Goal: Task Accomplishment & Management: Complete application form

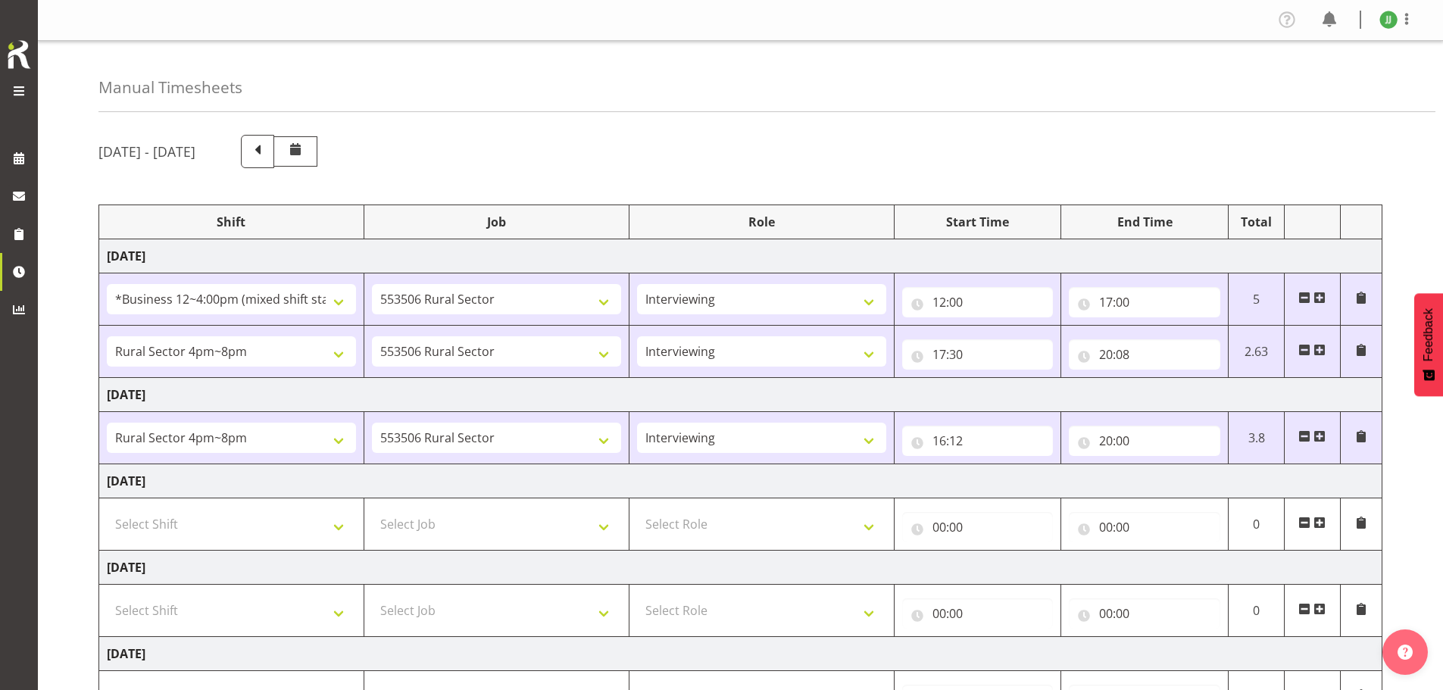
select select "81741"
select select "10587"
select select "47"
select select "81298"
select select "10587"
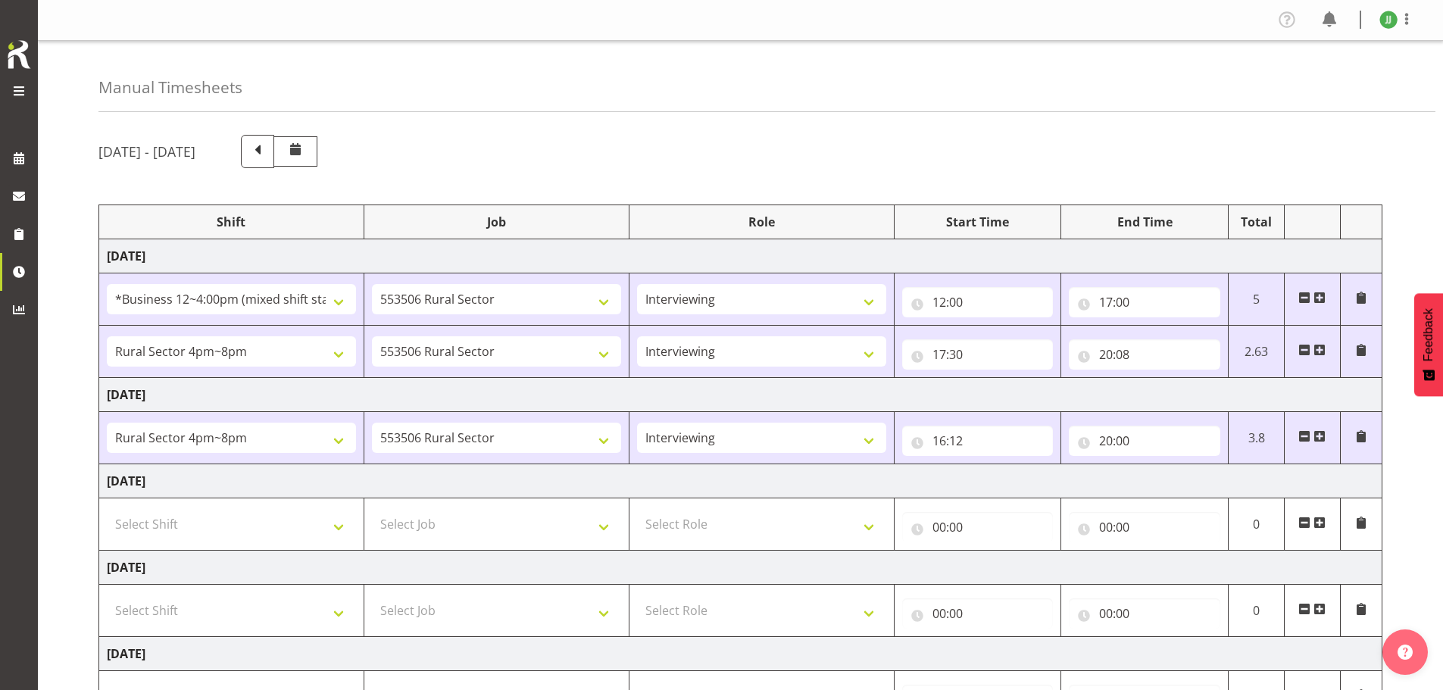
select select "47"
select select "81298"
select select "10587"
select select "47"
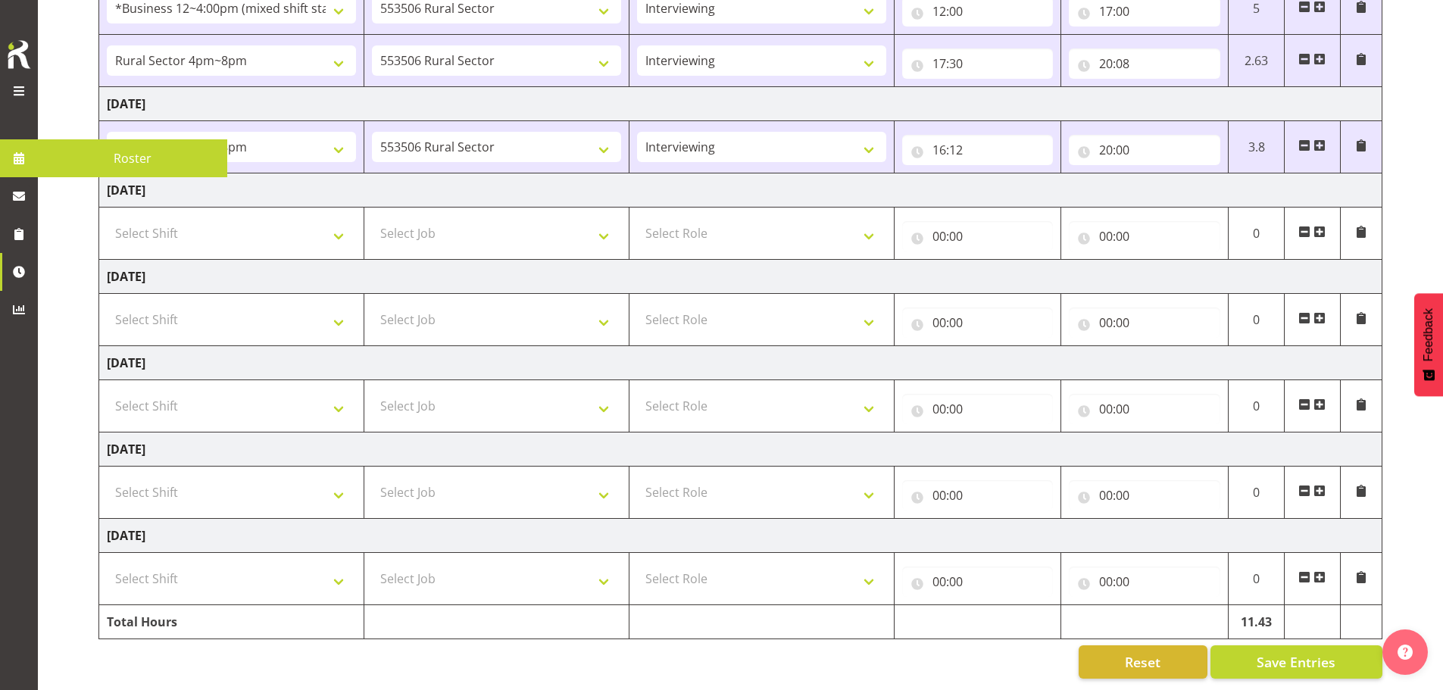
click at [20, 156] on span at bounding box center [19, 158] width 23 height 23
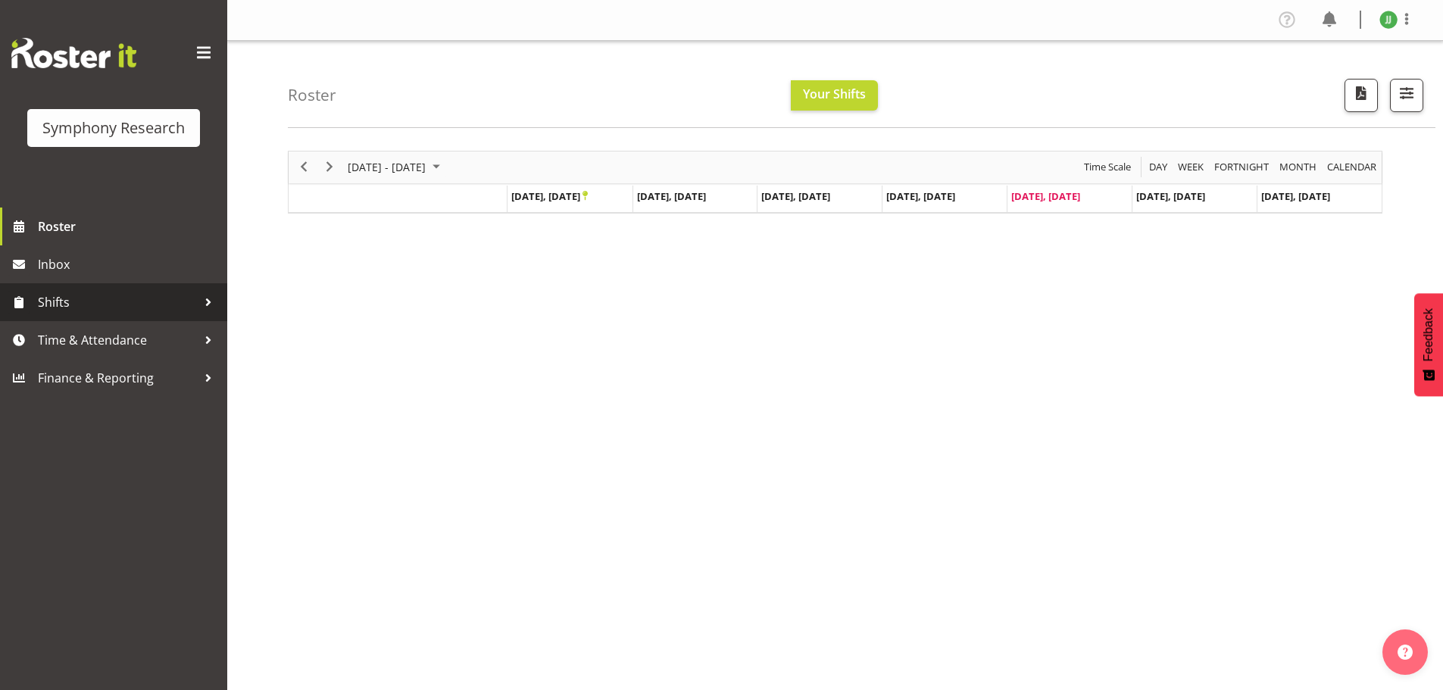
click at [76, 292] on span "Shifts" at bounding box center [117, 302] width 159 height 23
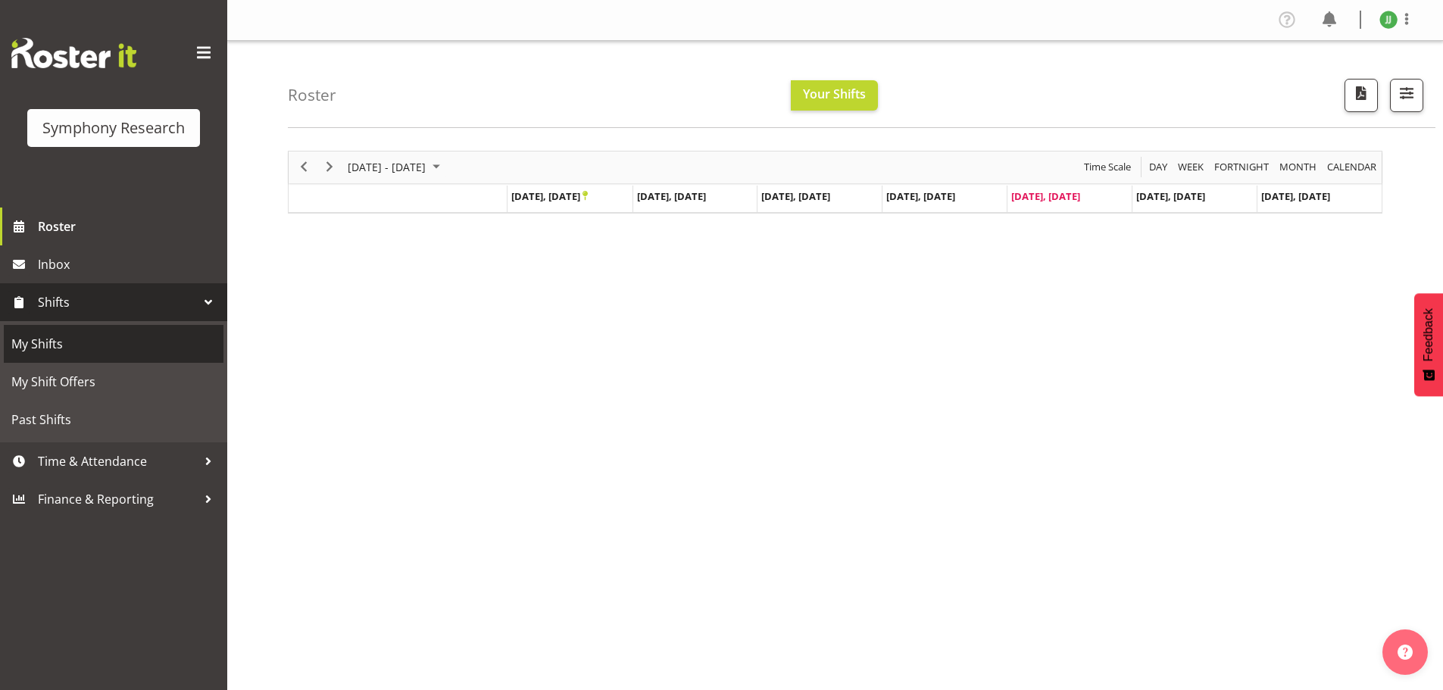
click at [72, 345] on span "My Shifts" at bounding box center [113, 344] width 205 height 23
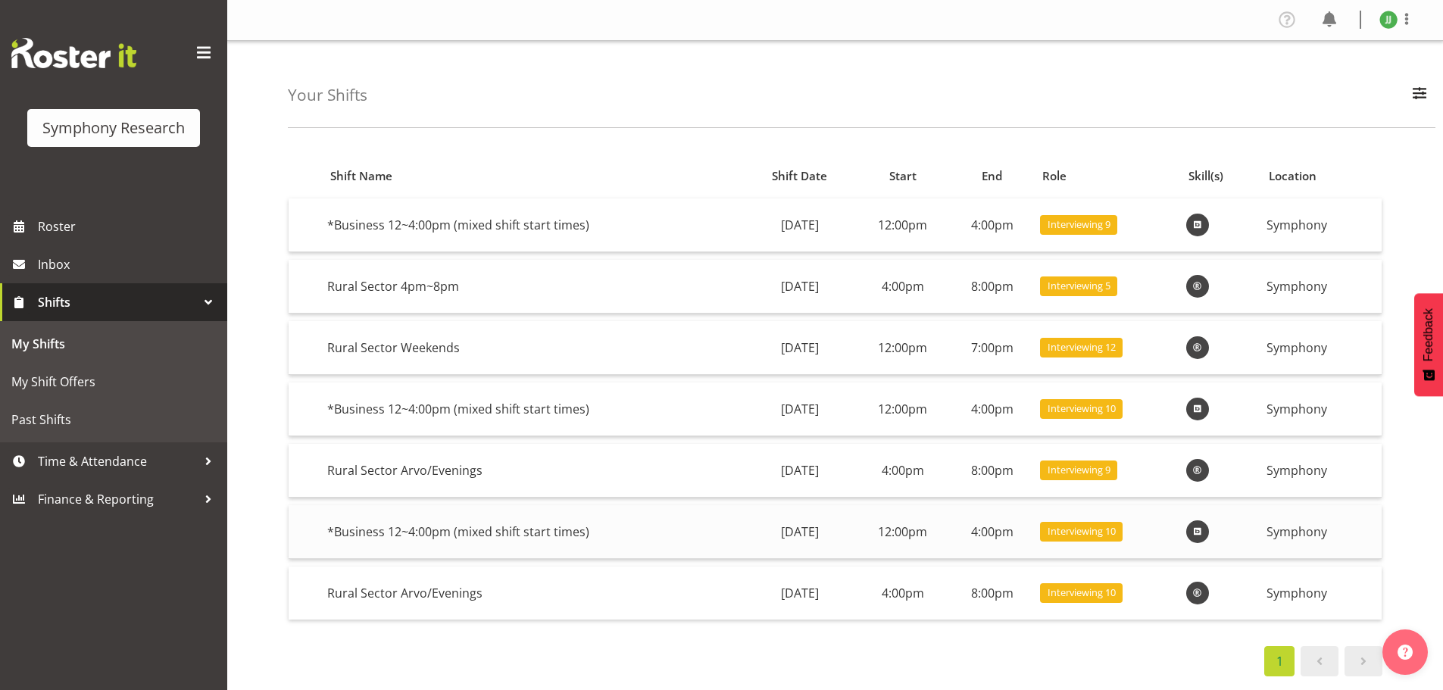
scroll to position [25, 0]
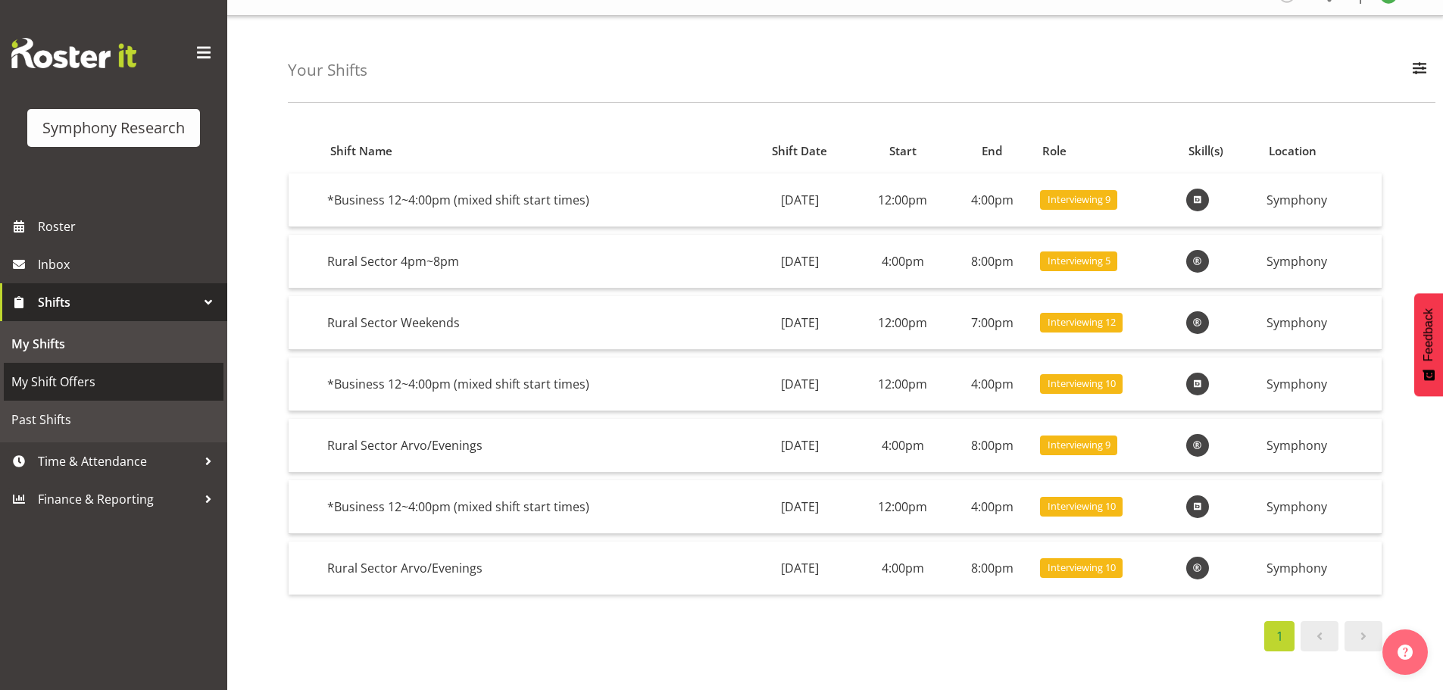
click at [92, 392] on span "My Shift Offers" at bounding box center [113, 381] width 205 height 23
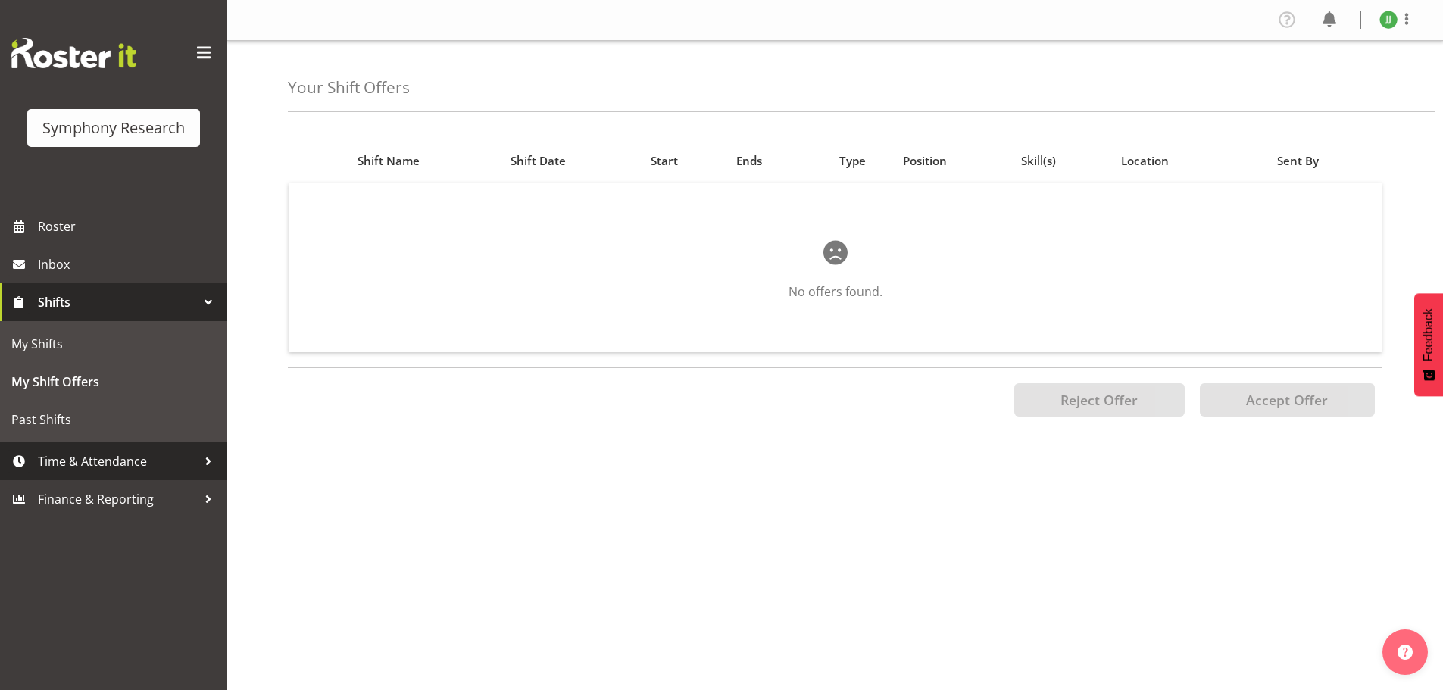
click at [111, 467] on span "Time & Attendance" at bounding box center [117, 461] width 159 height 23
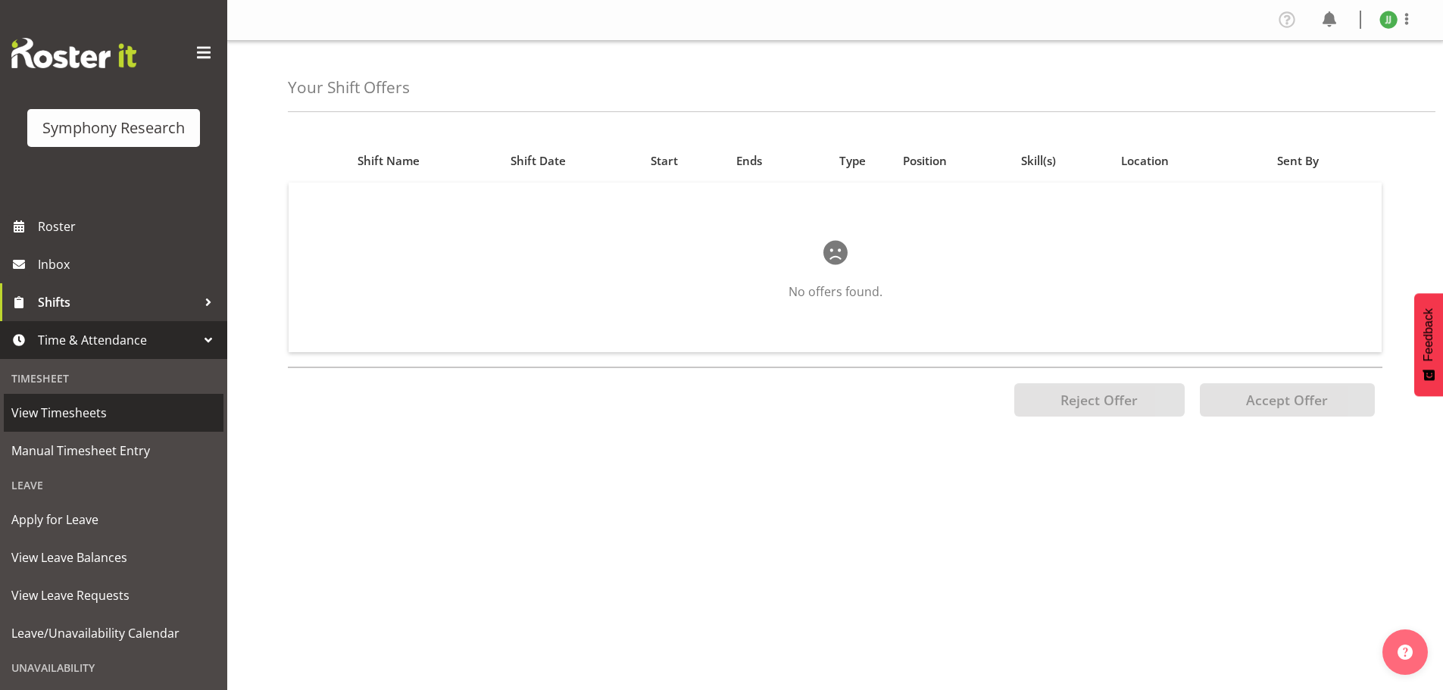
click at [114, 418] on span "View Timesheets" at bounding box center [113, 412] width 205 height 23
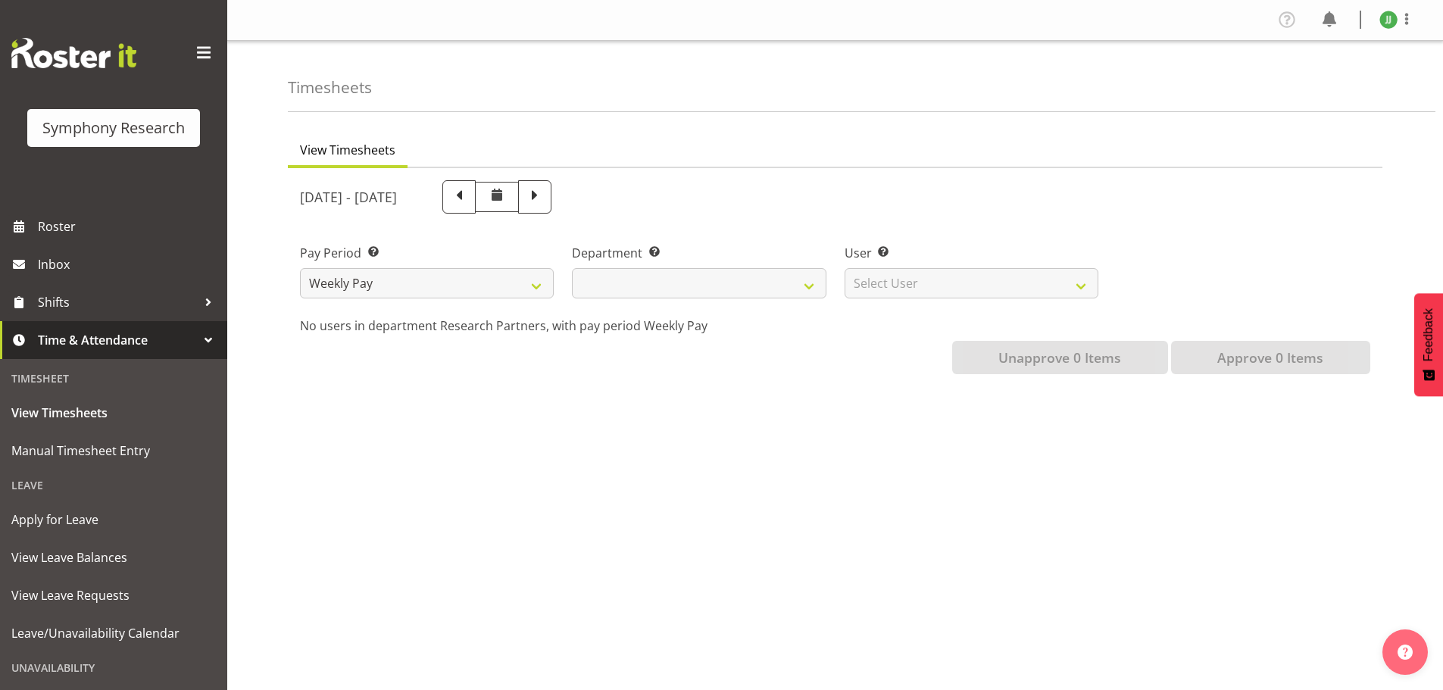
select select
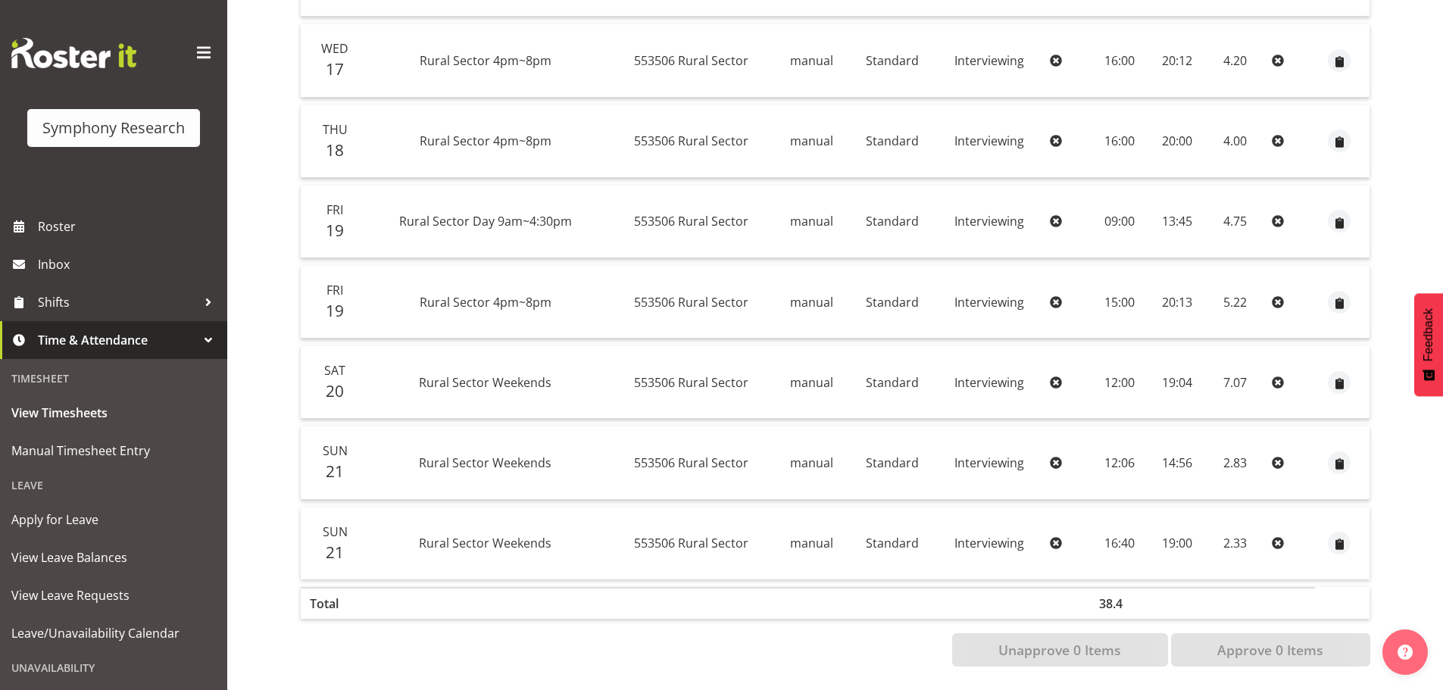
scroll to position [509, 0]
click at [119, 454] on span "Manual Timesheet Entry" at bounding box center [113, 450] width 205 height 23
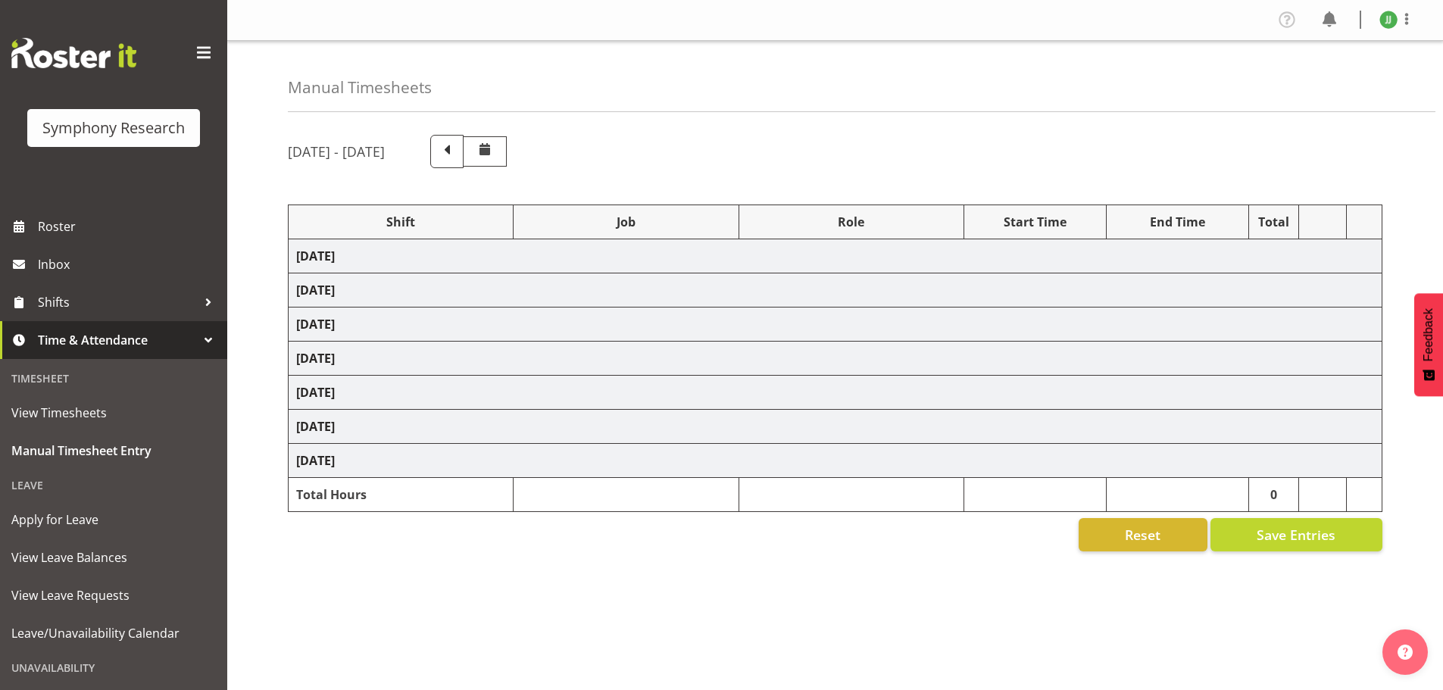
select select "81741"
select select "10587"
select select "47"
select select "81298"
select select "10587"
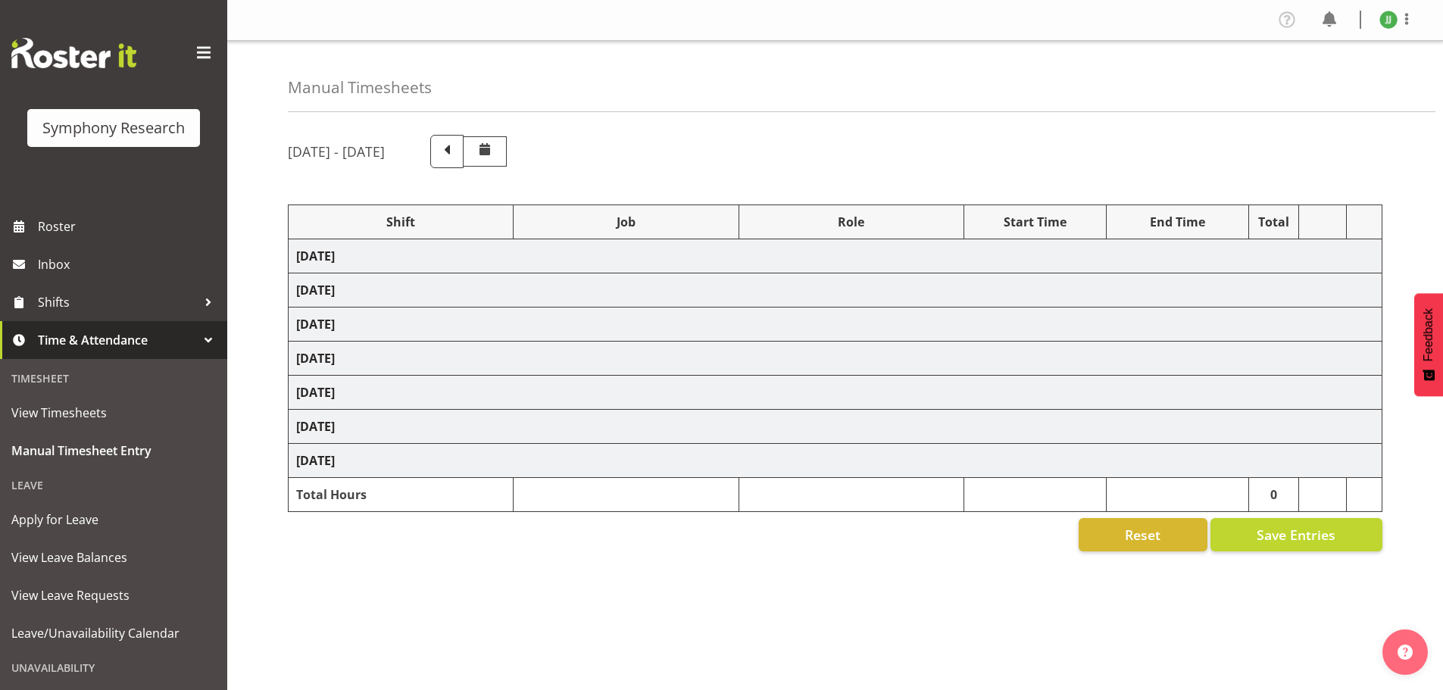
select select "47"
select select "81298"
select select "10587"
select select "47"
select select "81741"
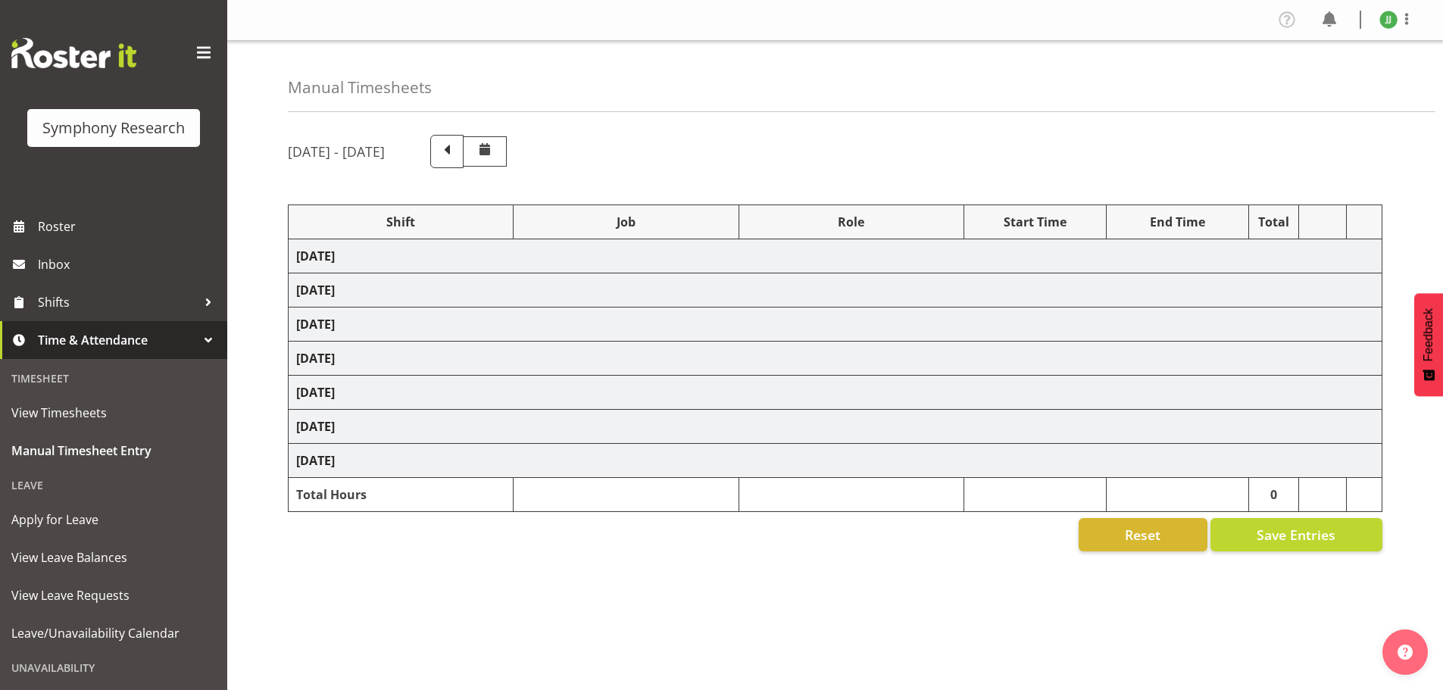
select select "10587"
select select "47"
select select "81298"
select select "10587"
select select "47"
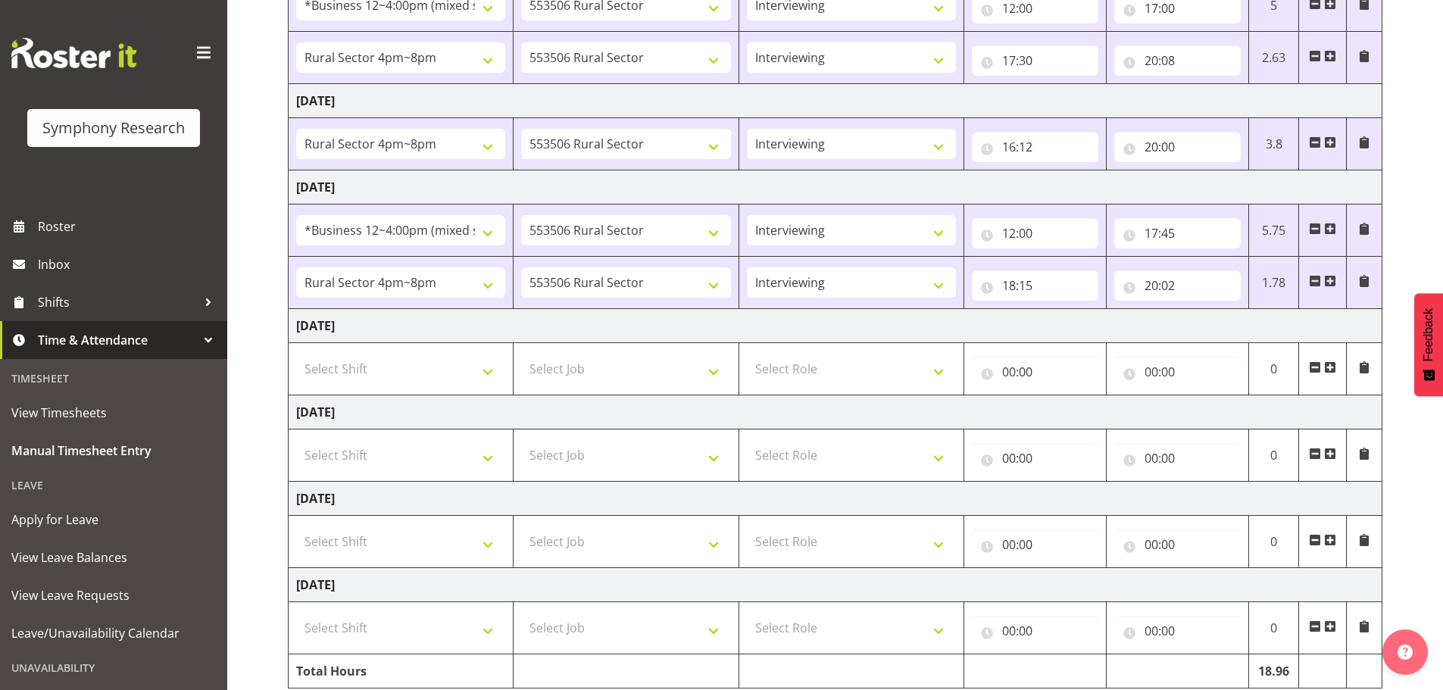
scroll to position [303, 0]
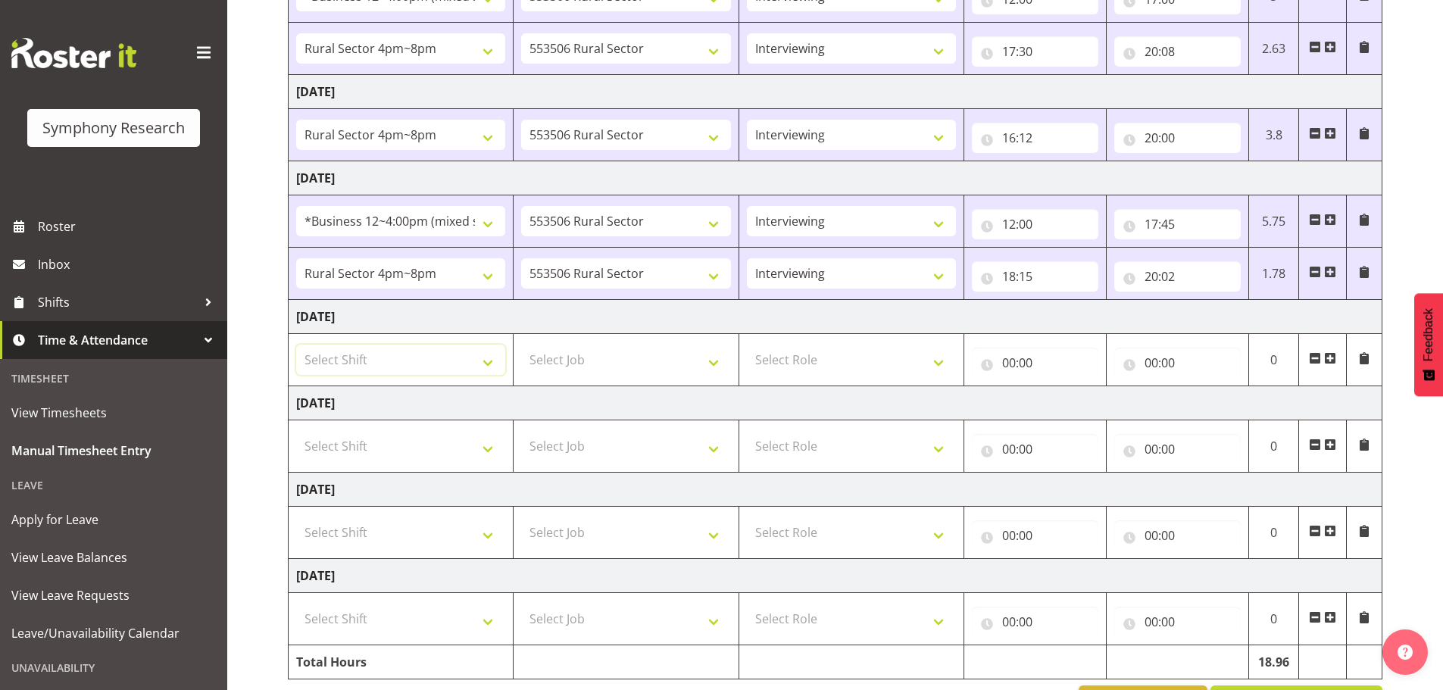
drag, startPoint x: 448, startPoint y: 355, endPoint x: 448, endPoint y: 382, distance: 26.5
click at [448, 355] on select "Select Shift !!Weekend Residential (Roster IT Shift Label) *Business 9/10am ~ 4…" at bounding box center [400, 360] width 209 height 30
select select "81741"
click at [296, 345] on select "Select Shift !!Weekend Residential (Roster IT Shift Label) *Business 9/10am ~ 4…" at bounding box center [400, 360] width 209 height 30
click at [665, 360] on select "Select Job 550060 IF Admin 553492 World Poll Aus Wave 2 Main 2025 553493 World …" at bounding box center [625, 360] width 209 height 30
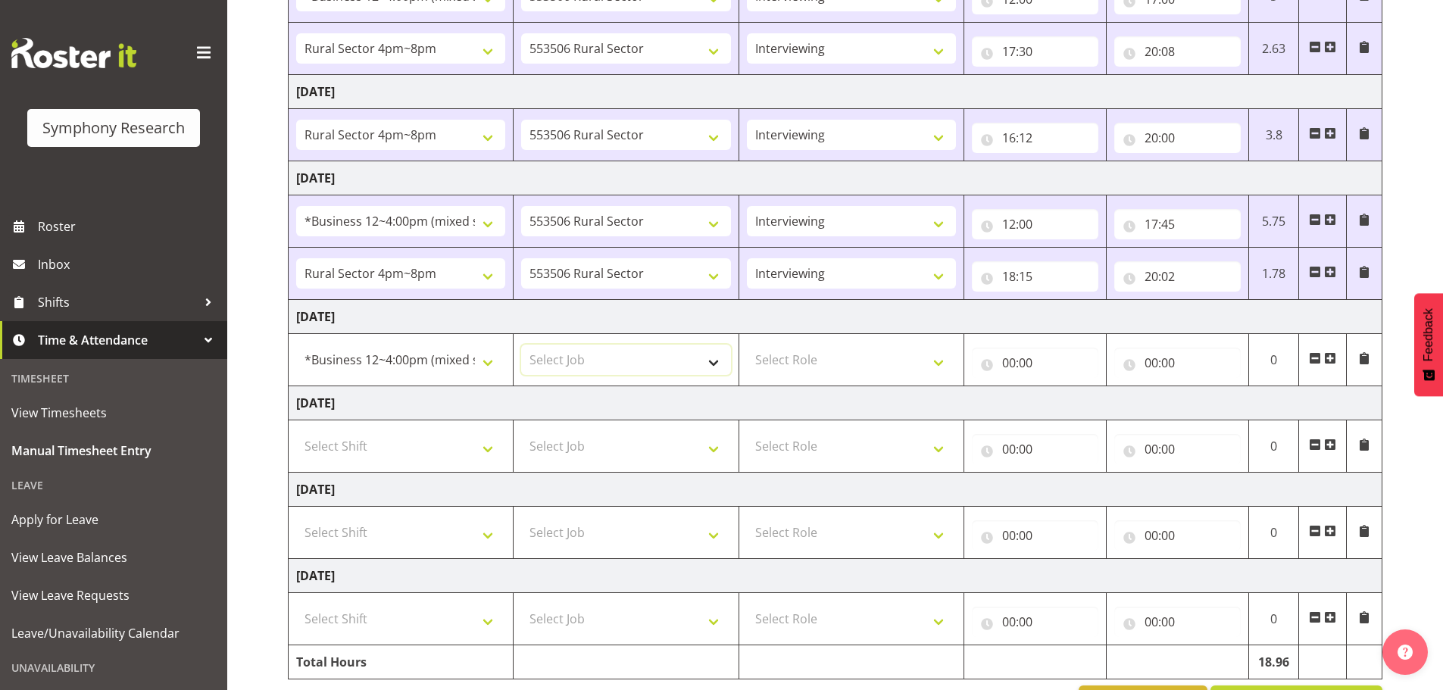
select select "10587"
click at [521, 345] on select "Select Job 550060 IF Admin 553492 World Poll Aus Wave 2 Main 2025 553493 World …" at bounding box center [625, 360] width 209 height 30
click at [888, 366] on select "Select Role Briefing Interviewing" at bounding box center [851, 360] width 209 height 30
select select "47"
click at [747, 345] on select "Select Role Briefing Interviewing" at bounding box center [851, 360] width 209 height 30
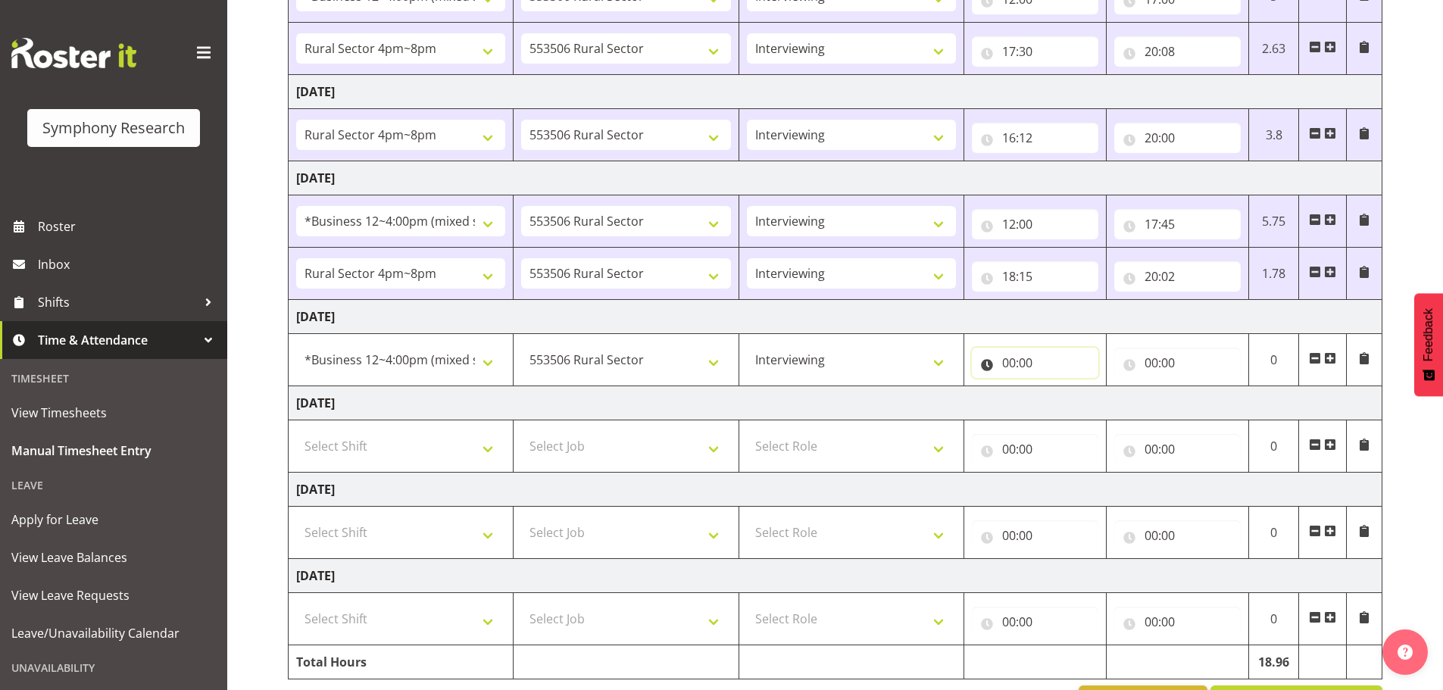
click at [1011, 361] on input "00:00" at bounding box center [1035, 363] width 127 height 30
click at [1073, 398] on select "00 01 02 03 04 05 06 07 08 09 10 11 12 13 14 15 16 17 18 19 20 21 22 23" at bounding box center [1075, 402] width 34 height 30
select select "12"
click at [1058, 387] on select "00 01 02 03 04 05 06 07 08 09 10 11 12 13 14 15 16 17 18 19 20 21 22 23" at bounding box center [1075, 402] width 34 height 30
type input "12:00"
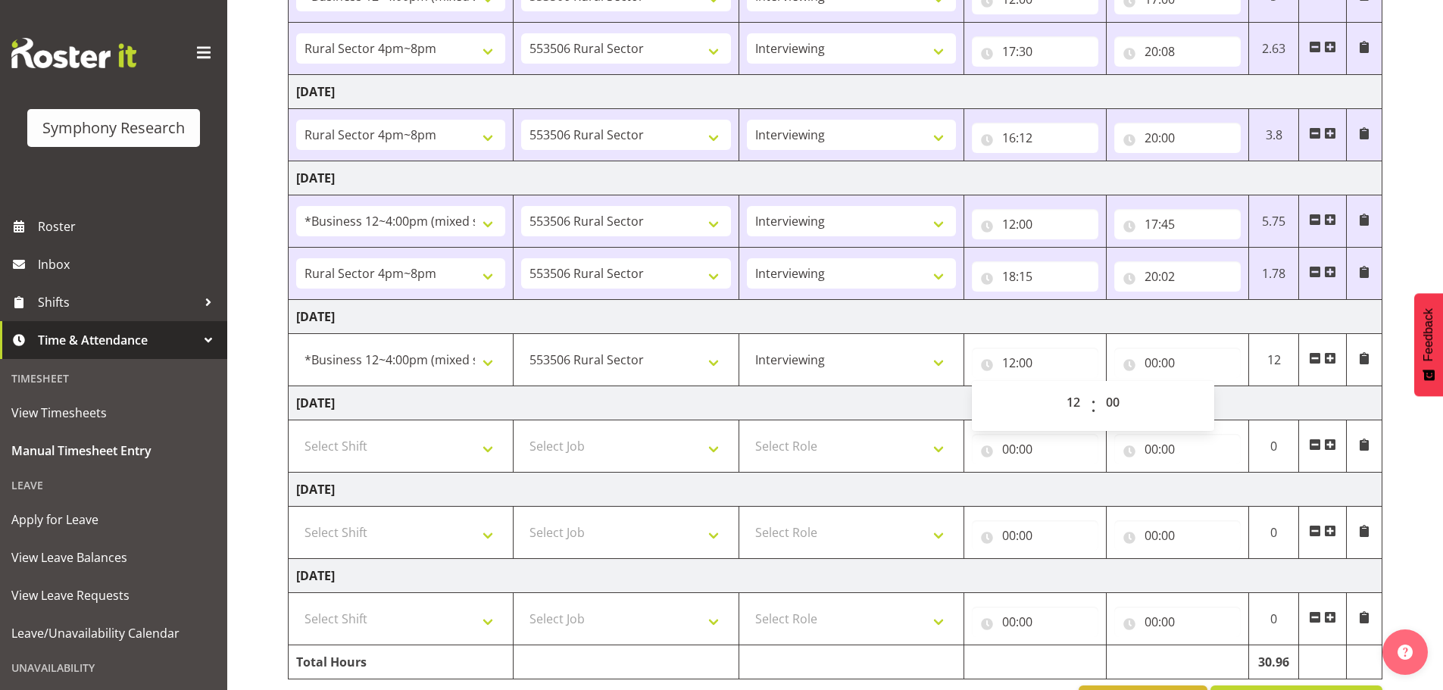
click at [1236, 400] on td "[DATE]" at bounding box center [836, 403] width 1094 height 34
click at [1331, 358] on span at bounding box center [1330, 358] width 12 height 12
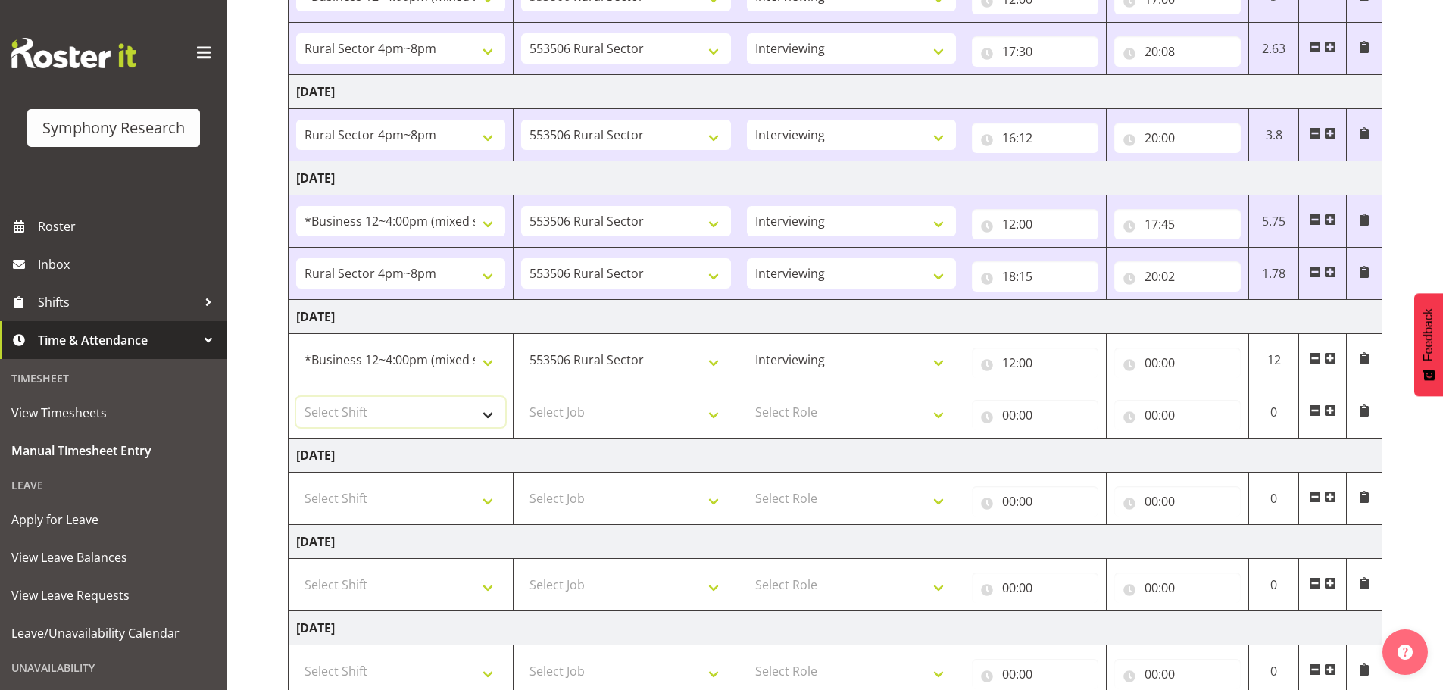
click at [444, 417] on select "Select Shift !!Weekend Residential (Roster IT Shift Label) *Business 9/10am ~ 4…" at bounding box center [400, 412] width 209 height 30
select select "81298"
click at [296, 397] on select "Select Shift !!Weekend Residential (Roster IT Shift Label) *Business 9/10am ~ 4…" at bounding box center [400, 412] width 209 height 30
click at [657, 405] on select "Select Job 550060 IF Admin 553492 World Poll Aus Wave 2 Main 2025 553493 World …" at bounding box center [625, 412] width 209 height 30
select select "10587"
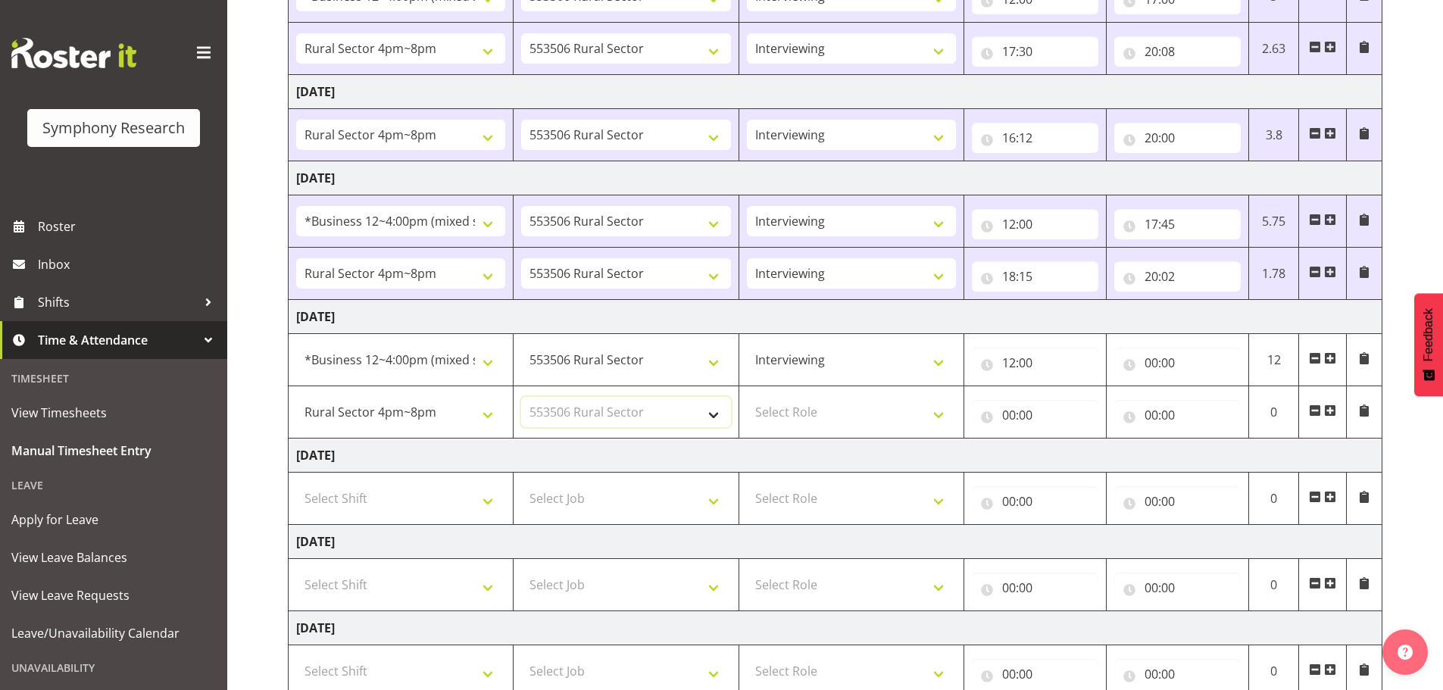
click at [521, 397] on select "Select Job 550060 IF Admin 553492 World Poll Aus Wave 2 Main 2025 553493 World …" at bounding box center [625, 412] width 209 height 30
click at [1151, 362] on input "00:00" at bounding box center [1177, 363] width 127 height 30
click at [1220, 404] on select "00 01 02 03 04 05 06 07 08 09 10 11 12 13 14 15 16 17 18 19 20 21 22 23" at bounding box center [1218, 402] width 34 height 30
select select "17"
click at [1201, 387] on select "00 01 02 03 04 05 06 07 08 09 10 11 12 13 14 15 16 17 18 19 20 21 22 23" at bounding box center [1218, 402] width 34 height 30
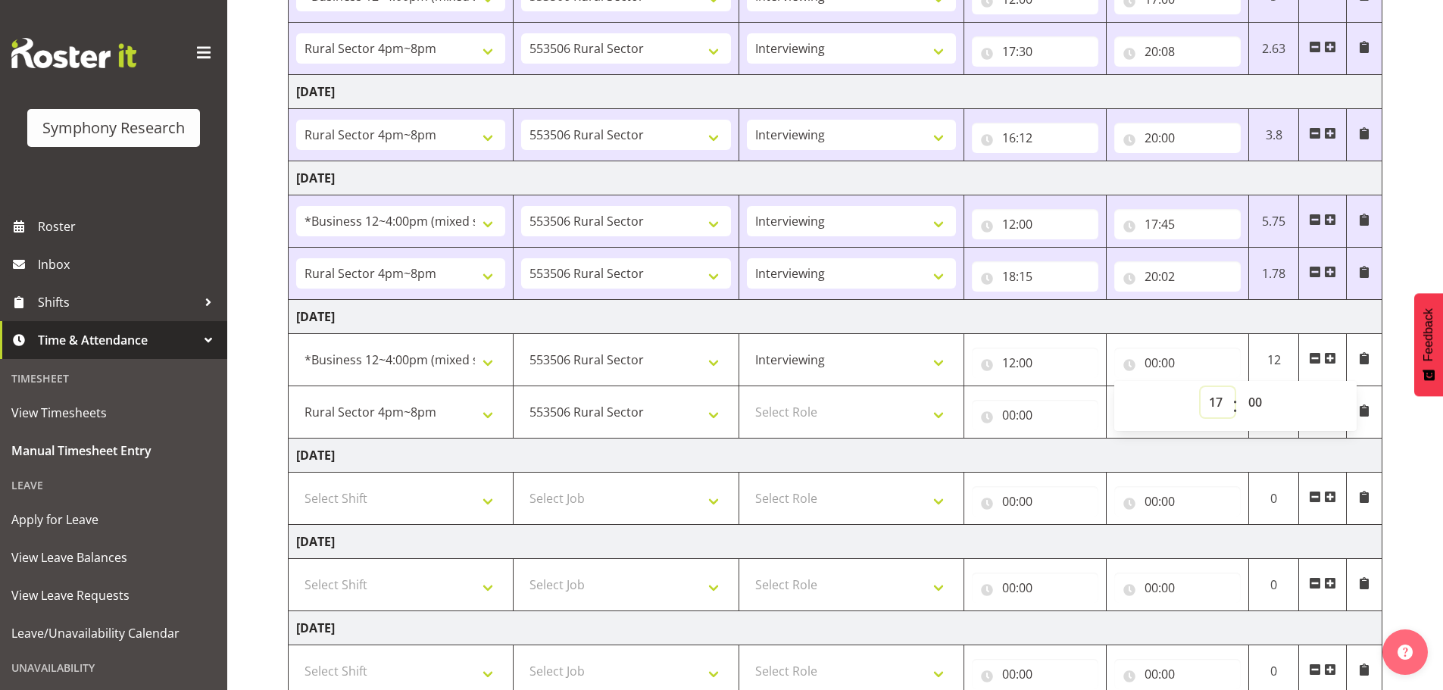
type input "17:00"
click at [1254, 404] on select "00 01 02 03 04 05 06 07 08 09 10 11 12 13 14 15 16 17 18 19 20 21 22 23 24 25 2…" at bounding box center [1257, 402] width 34 height 30
select select "45"
click at [1240, 387] on select "00 01 02 03 04 05 06 07 08 09 10 11 12 13 14 15 16 17 18 19 20 21 22 23 24 25 2…" at bounding box center [1257, 402] width 34 height 30
type input "17:45"
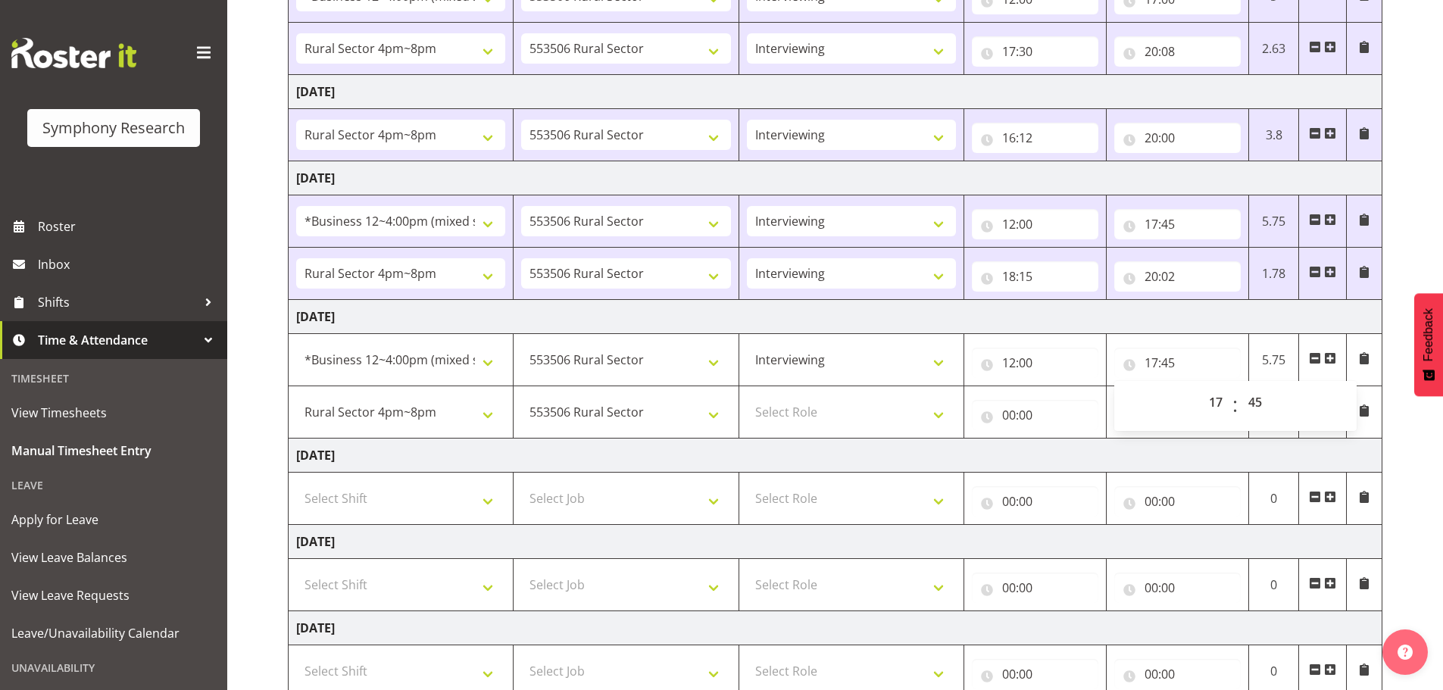
click at [1117, 447] on td "[DATE]" at bounding box center [836, 456] width 1094 height 34
click at [1012, 412] on input "00:00" at bounding box center [1035, 415] width 127 height 30
click at [1070, 450] on select "00 01 02 03 04 05 06 07 08 09 10 11 12 13 14 15 16 17 18 19 20 21 22 23" at bounding box center [1075, 454] width 34 height 30
select select "18"
click at [1058, 439] on select "00 01 02 03 04 05 06 07 08 09 10 11 12 13 14 15 16 17 18 19 20 21 22 23" at bounding box center [1075, 454] width 34 height 30
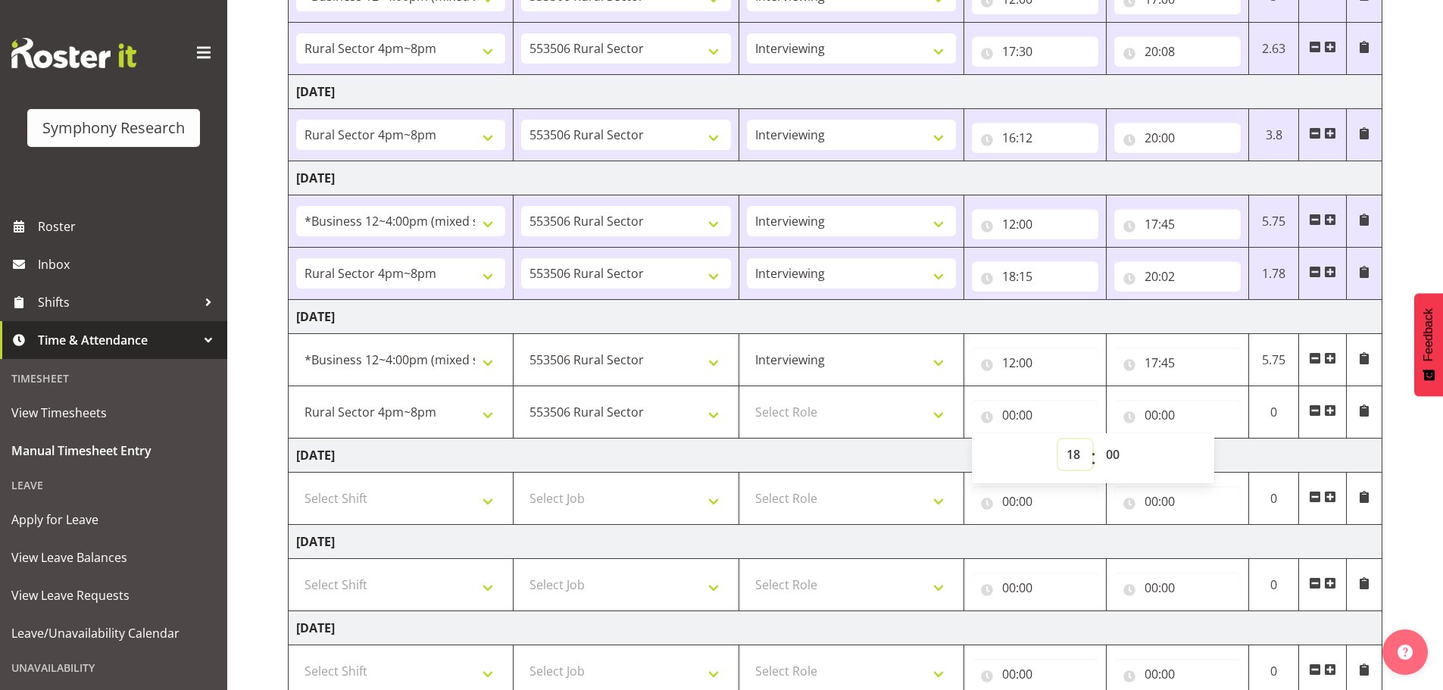
type input "18:00"
click at [1111, 449] on select "00 01 02 03 04 05 06 07 08 09 10 11 12 13 14 15 16 17 18 19 20 21 22 23 24 25 2…" at bounding box center [1115, 454] width 34 height 30
select select "15"
click at [1098, 439] on select "00 01 02 03 04 05 06 07 08 09 10 11 12 13 14 15 16 17 18 19 20 21 22 23 24 25 2…" at bounding box center [1115, 454] width 34 height 30
type input "18:15"
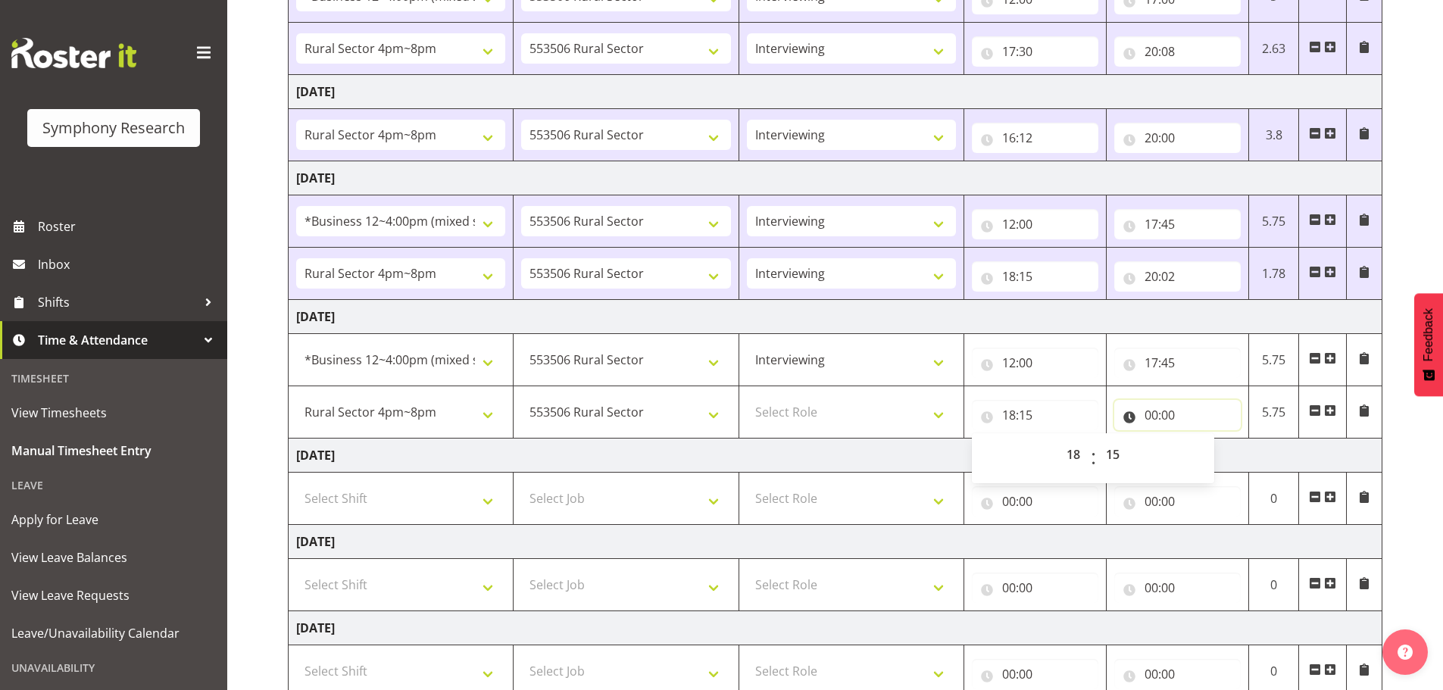
click at [1153, 413] on input "00:00" at bounding box center [1177, 415] width 127 height 30
click at [1210, 452] on select "00 01 02 03 04 05 06 07 08 09 10 11 12 13 14 15 16 17 18 19 20 21 22 23" at bounding box center [1218, 454] width 34 height 30
select select "20"
click at [1201, 439] on select "00 01 02 03 04 05 06 07 08 09 10 11 12 13 14 15 16 17 18 19 20 21 22 23" at bounding box center [1218, 454] width 34 height 30
type input "20:00"
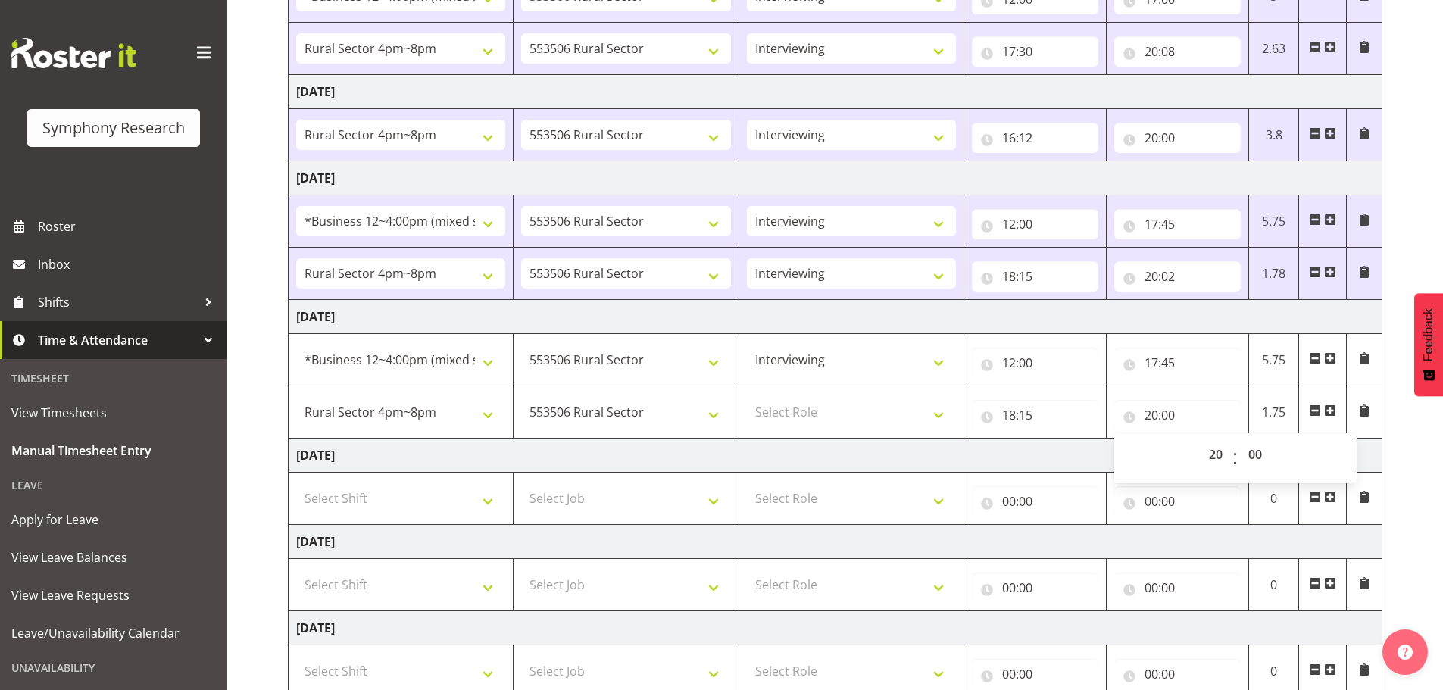
click at [1376, 451] on td "[DATE]" at bounding box center [836, 456] width 1094 height 34
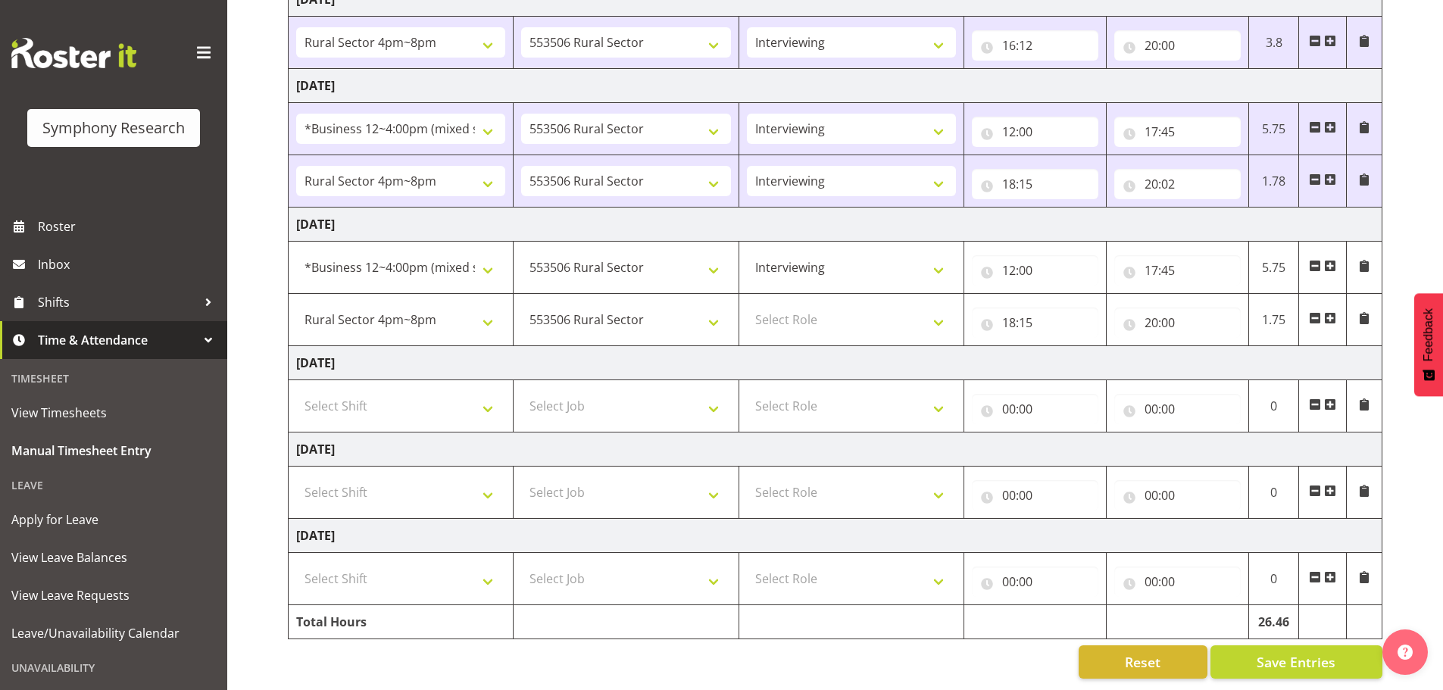
scroll to position [407, 0]
click at [1279, 652] on span "Save Entries" at bounding box center [1296, 662] width 79 height 20
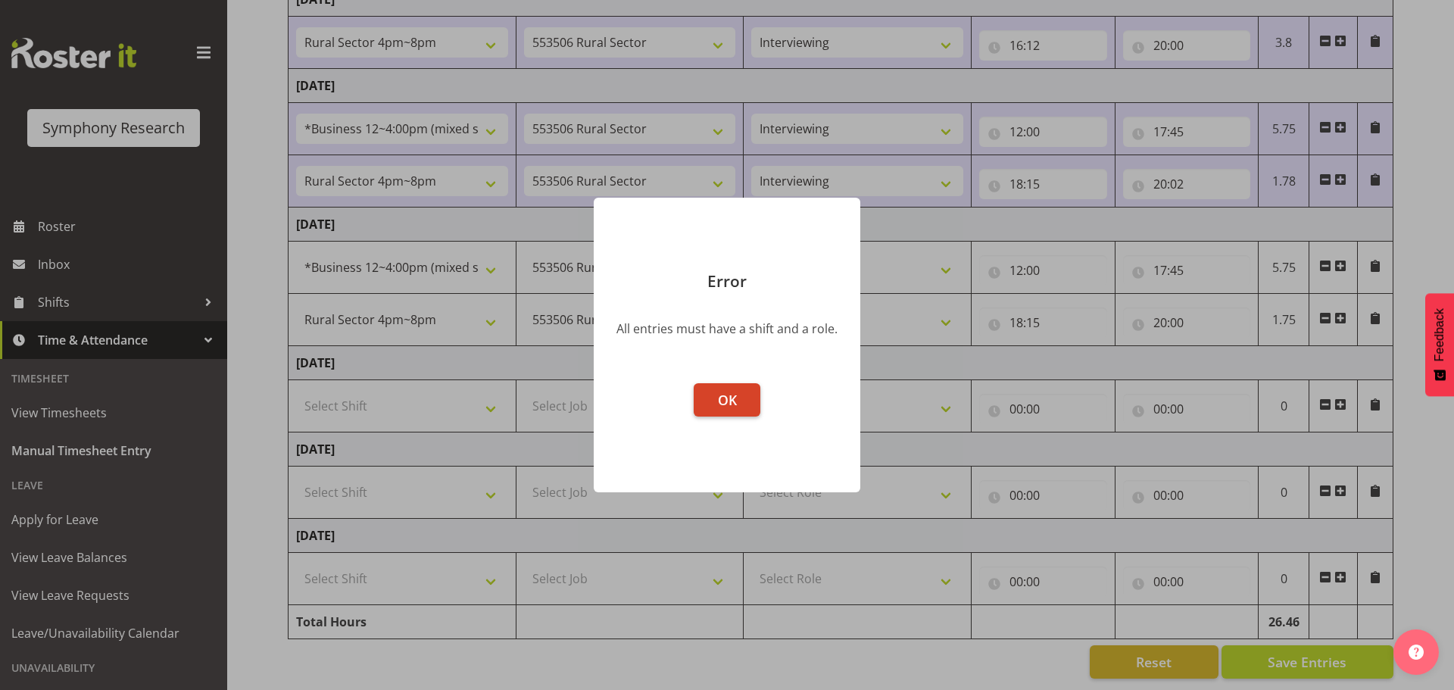
click at [731, 407] on span "OK" at bounding box center [727, 400] width 19 height 18
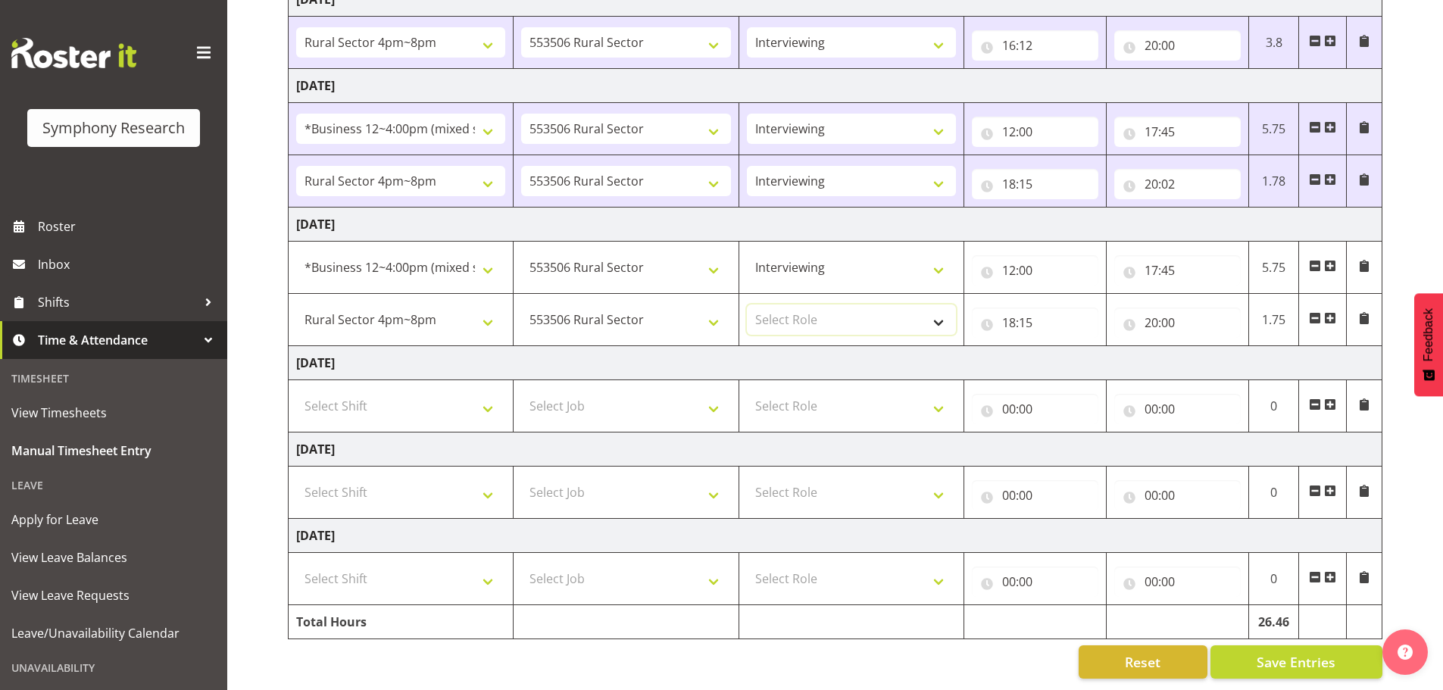
click at [883, 308] on select "Select Role Briefing Interviewing" at bounding box center [851, 320] width 209 height 30
select select "47"
click at [747, 305] on select "Select Role Briefing Interviewing" at bounding box center [851, 320] width 209 height 30
click at [1314, 655] on span "Save Entries" at bounding box center [1296, 662] width 79 height 20
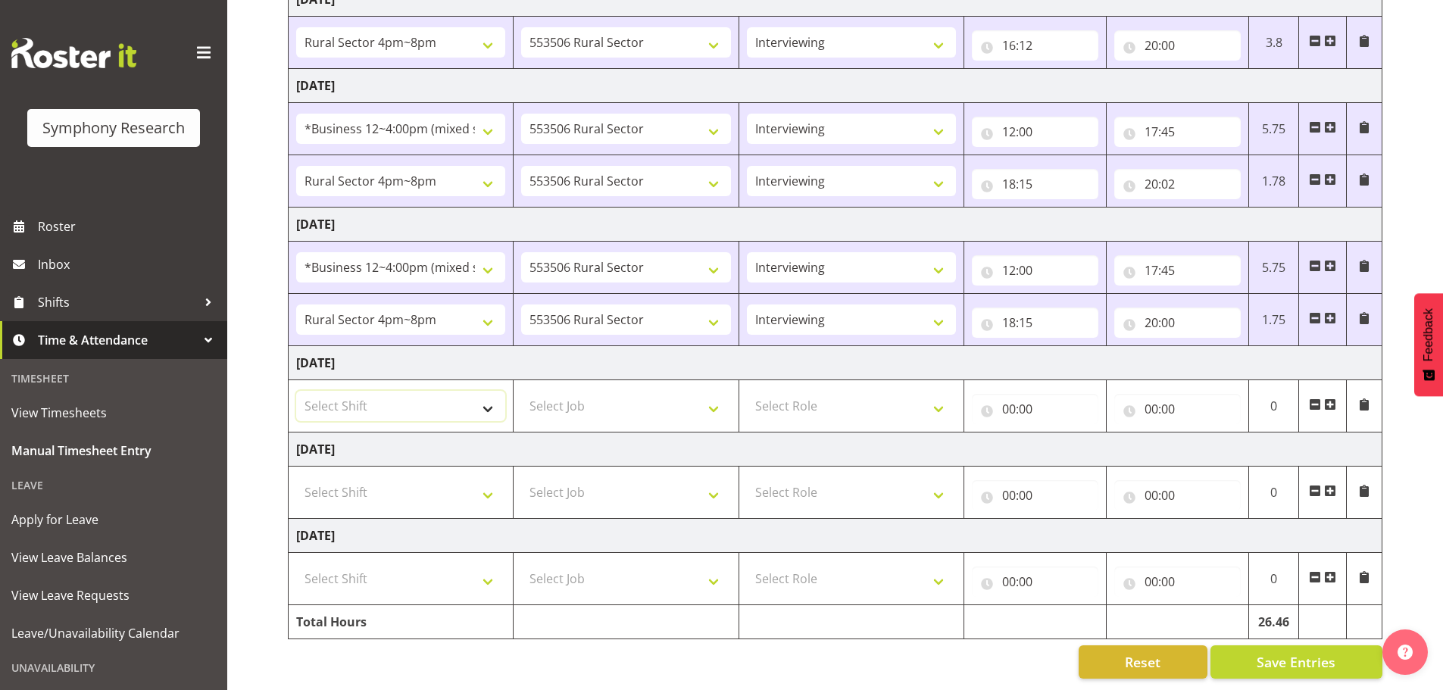
click at [390, 391] on select "Select Shift !!Weekend Residential (Roster IT Shift Label) *Business 9/10am ~ 4…" at bounding box center [400, 406] width 209 height 30
select select "81741"
click at [296, 391] on select "Select Shift !!Weekend Residential (Roster IT Shift Label) *Business 9/10am ~ 4…" at bounding box center [400, 406] width 209 height 30
click at [643, 393] on select "Select Job 550060 IF Admin 553492 World Poll Aus Wave 2 Main 2025 553493 World …" at bounding box center [625, 406] width 209 height 30
select select "10587"
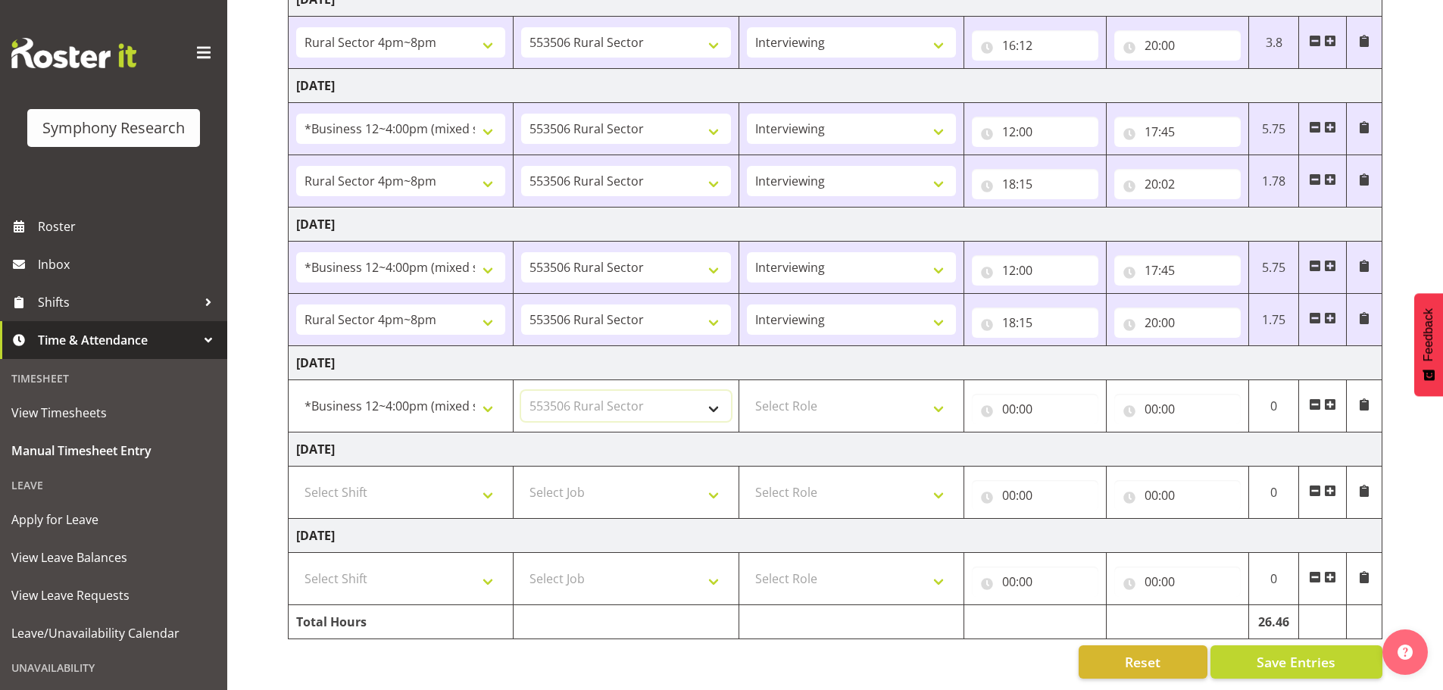
click at [521, 391] on select "Select Job 550060 IF Admin 553492 World Poll Aus Wave 2 Main 2025 553493 World …" at bounding box center [625, 406] width 209 height 30
click at [849, 404] on select "Select Role Briefing Interviewing" at bounding box center [851, 406] width 209 height 30
select select "47"
click at [747, 391] on select "Select Role Briefing Interviewing" at bounding box center [851, 406] width 209 height 30
click at [1008, 403] on input "00:00" at bounding box center [1035, 409] width 127 height 30
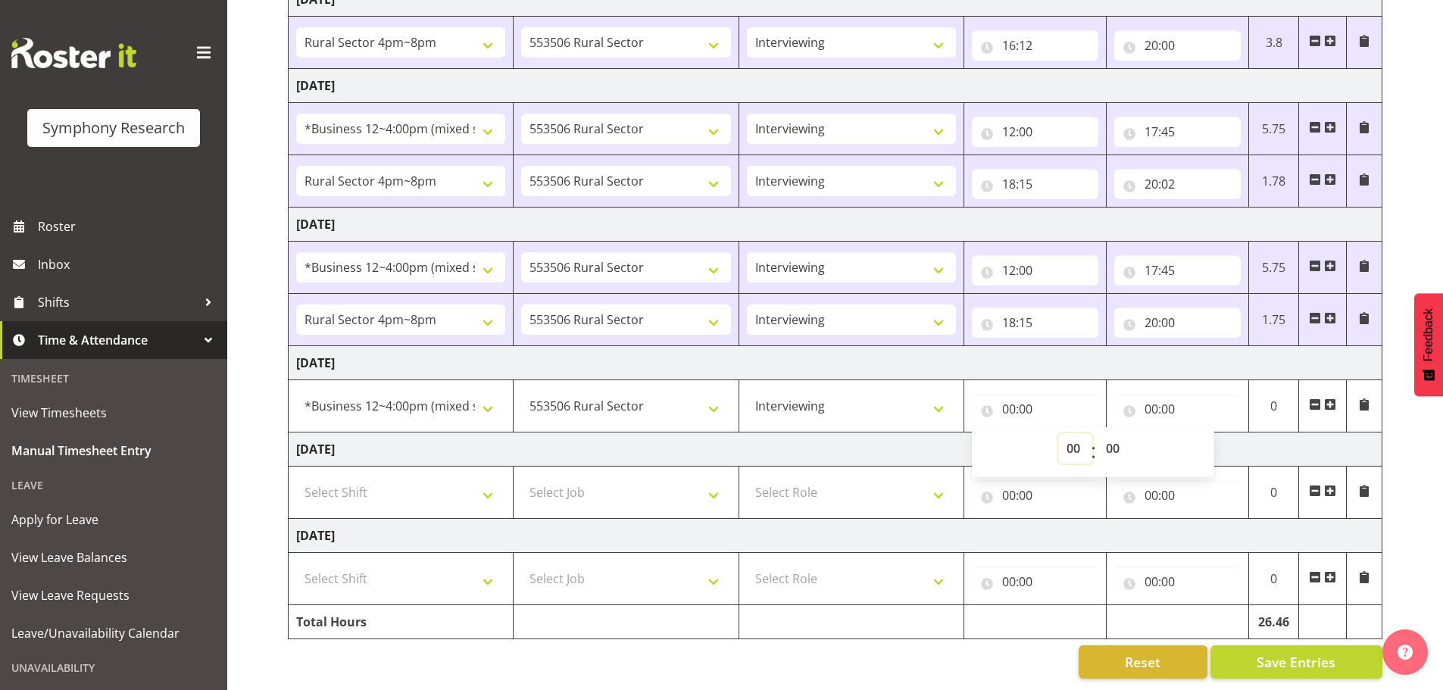
click at [1071, 440] on select "00 01 02 03 04 05 06 07 08 09 10 11 12 13 14 15 16 17 18 19 20 21 22 23" at bounding box center [1075, 448] width 34 height 30
select select "13"
click at [1058, 433] on select "00 01 02 03 04 05 06 07 08 09 10 11 12 13 14 15 16 17 18 19 20 21 22 23" at bounding box center [1075, 448] width 34 height 30
type input "13:00"
click at [1258, 446] on td "[DATE]" at bounding box center [836, 450] width 1094 height 34
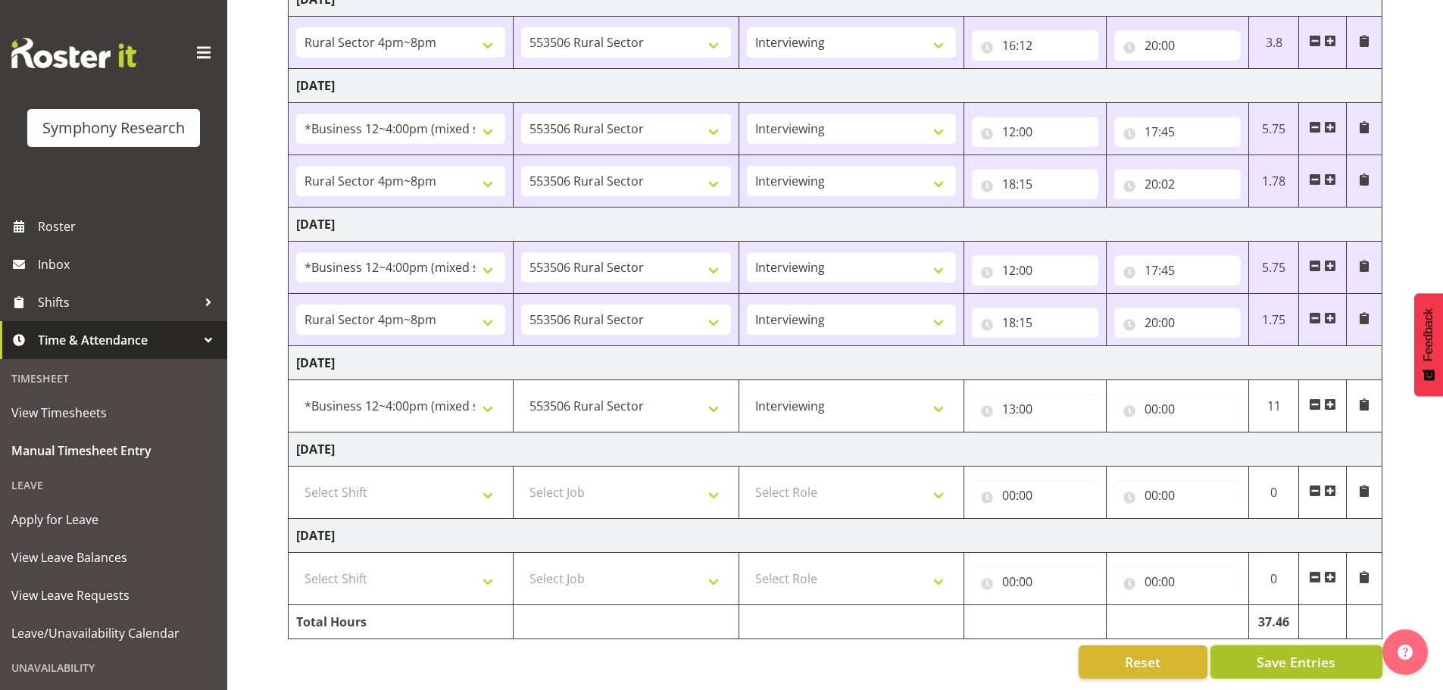
click at [1295, 652] on span "Save Entries" at bounding box center [1296, 662] width 79 height 20
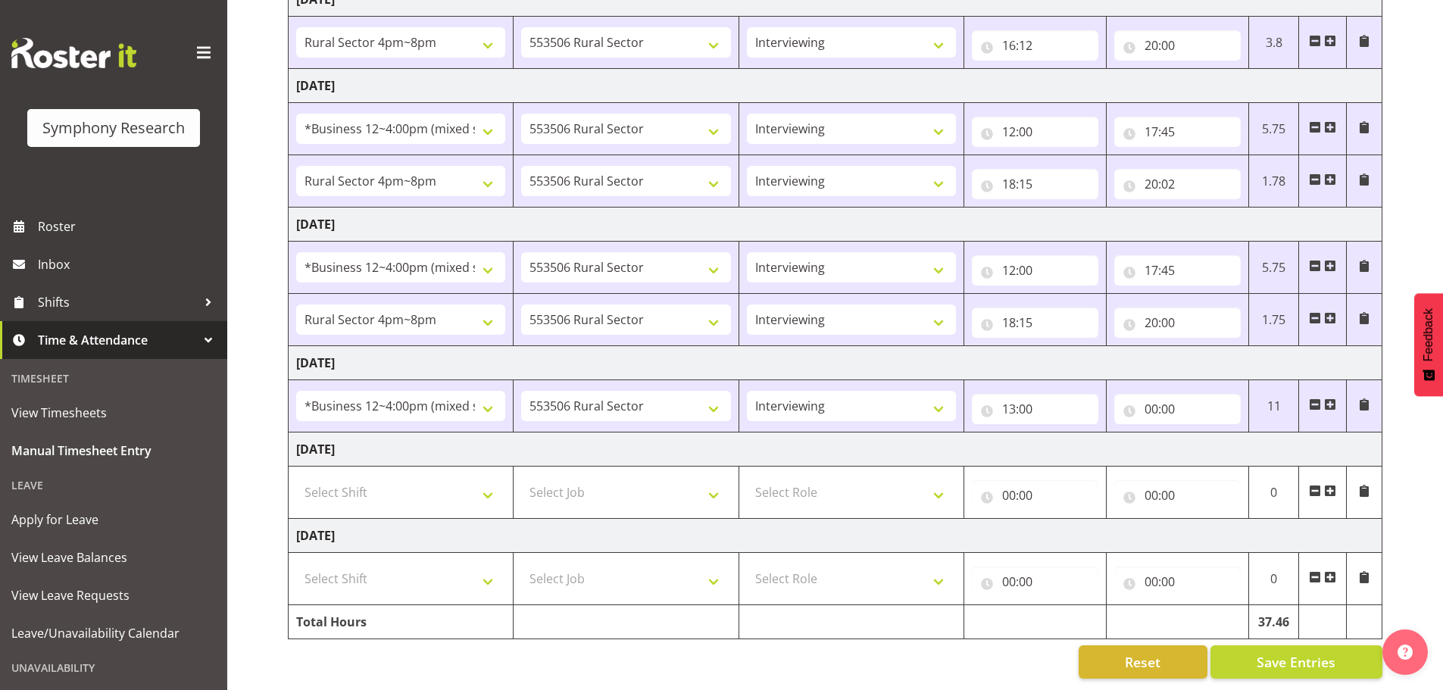
click at [1329, 398] on span at bounding box center [1330, 404] width 12 height 12
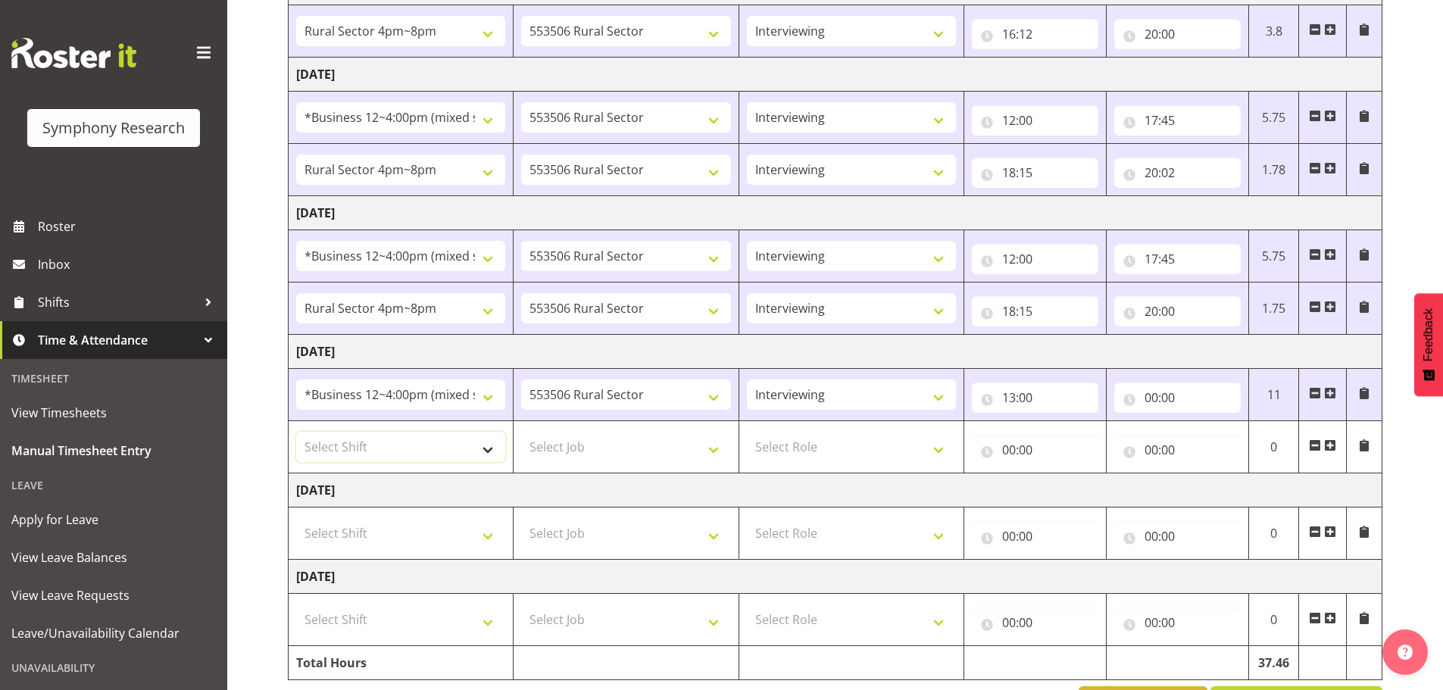
click at [425, 450] on select "Select Shift !!Weekend Residential (Roster IT Shift Label) *Business 9/10am ~ 4…" at bounding box center [400, 447] width 209 height 30
select select "81298"
click at [296, 432] on select "Select Shift !!Weekend Residential (Roster IT Shift Label) *Business 9/10am ~ 4…" at bounding box center [400, 447] width 209 height 30
click at [613, 440] on select "Select Job 550060 IF Admin 553492 World Poll Aus Wave 2 Main 2025 553493 World …" at bounding box center [625, 447] width 209 height 30
select select "10587"
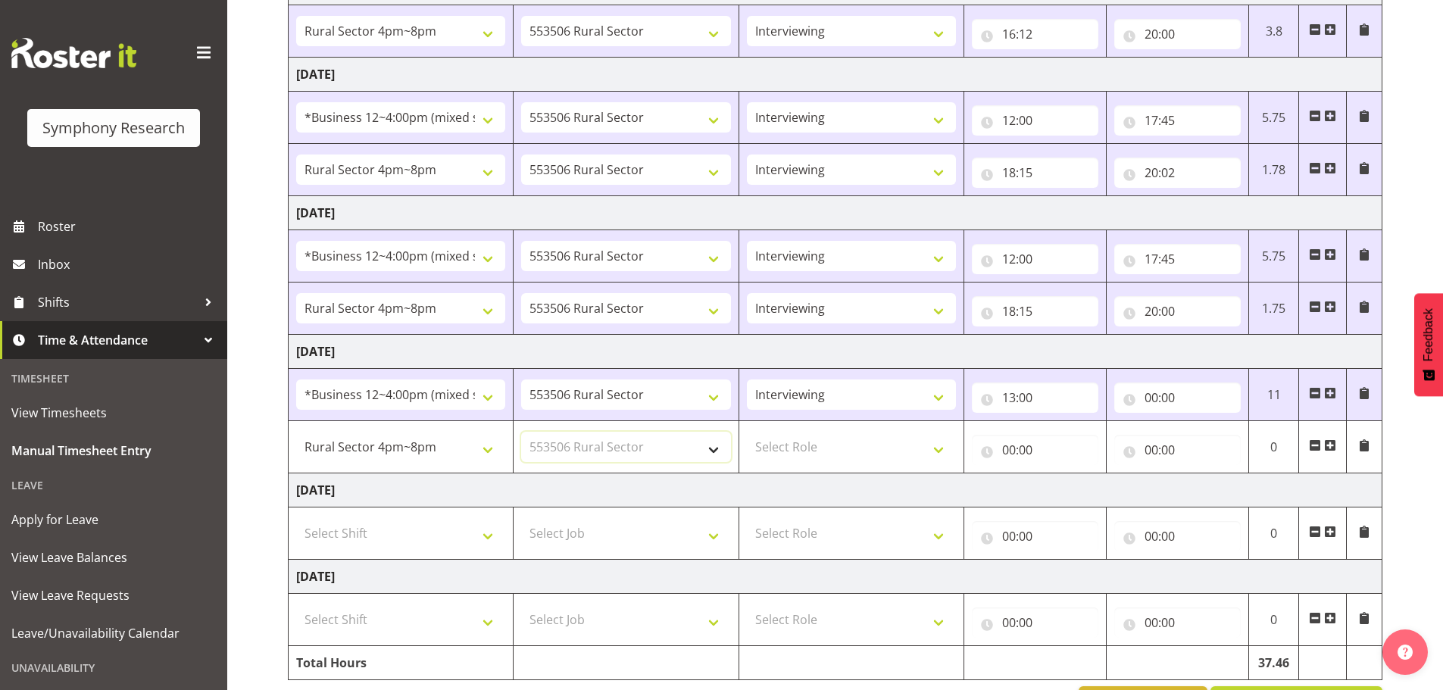
click at [521, 432] on select "Select Job 550060 IF Admin 553492 World Poll Aus Wave 2 Main 2025 553493 World …" at bounding box center [625, 447] width 209 height 30
click at [832, 433] on select "Select Role Briefing Interviewing" at bounding box center [851, 447] width 209 height 30
select select "47"
click at [747, 432] on select "Select Role Briefing Interviewing" at bounding box center [851, 447] width 209 height 30
click at [1010, 451] on input "00:00" at bounding box center [1035, 450] width 127 height 30
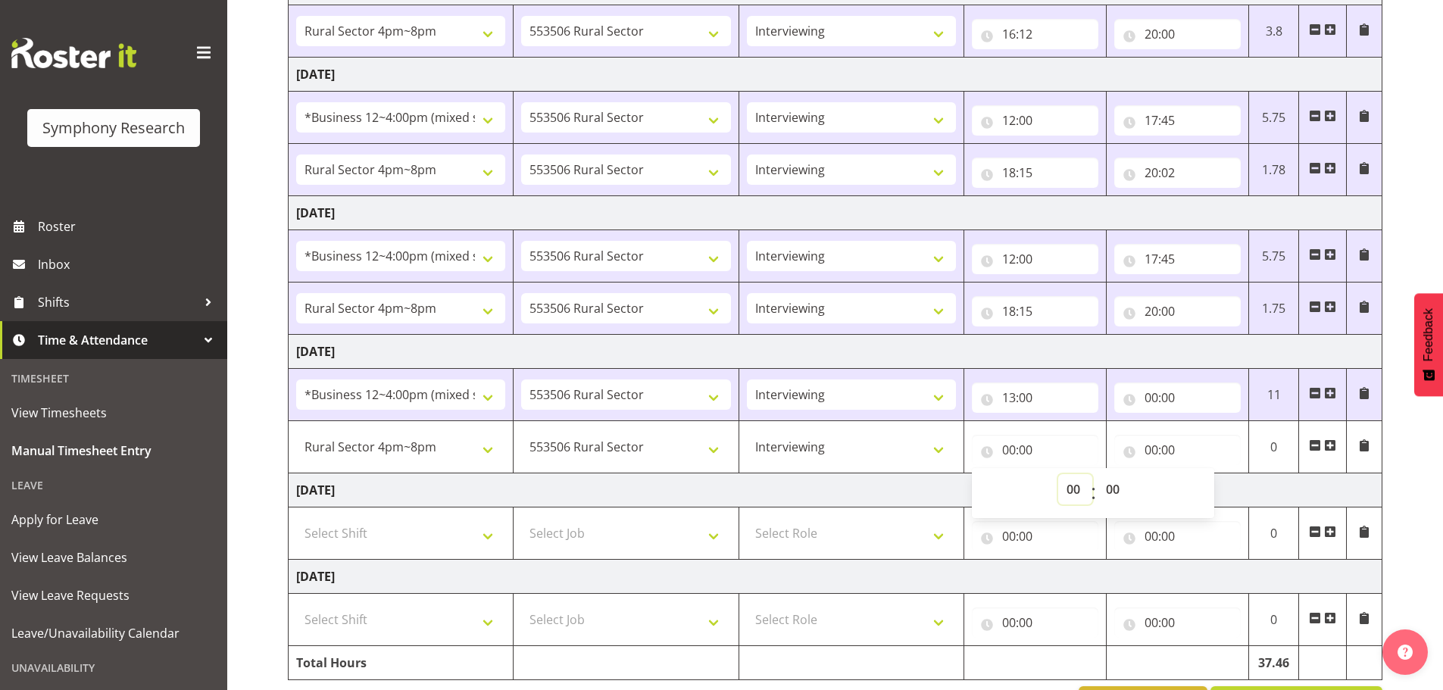
click at [1074, 486] on select "00 01 02 03 04 05 06 07 08 09 10 11 12 13 14 15 16 17 18 19 20 21 22 23" at bounding box center [1075, 489] width 34 height 30
select select "16"
click at [1058, 474] on select "00 01 02 03 04 05 06 07 08 09 10 11 12 13 14 15 16 17 18 19 20 21 22 23" at bounding box center [1075, 489] width 34 height 30
type input "16:00"
click at [1153, 395] on input "00:00" at bounding box center [1177, 398] width 127 height 30
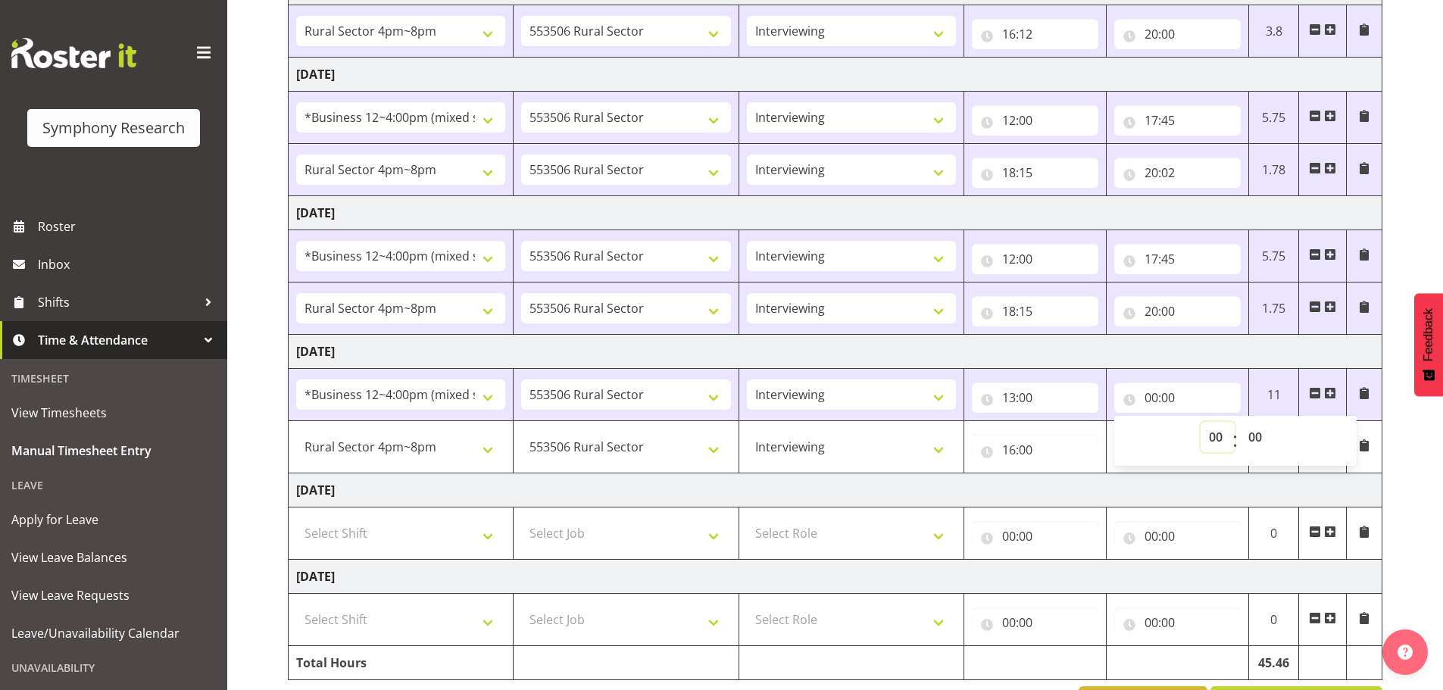
click at [1217, 433] on select "00 01 02 03 04 05 06 07 08 09 10 11 12 13 14 15 16 17 18 19 20 21 22 23" at bounding box center [1218, 437] width 34 height 30
select select "16"
click at [1201, 422] on select "00 01 02 03 04 05 06 07 08 09 10 11 12 13 14 15 16 17 18 19 20 21 22 23" at bounding box center [1218, 437] width 34 height 30
type input "16:00"
click at [1054, 472] on td "16:00 00 01 02 03 04 05 06 07 08 09 10 11 12 13 14 15 16 17 18 19 20 21 22 23 :…" at bounding box center [1035, 447] width 142 height 52
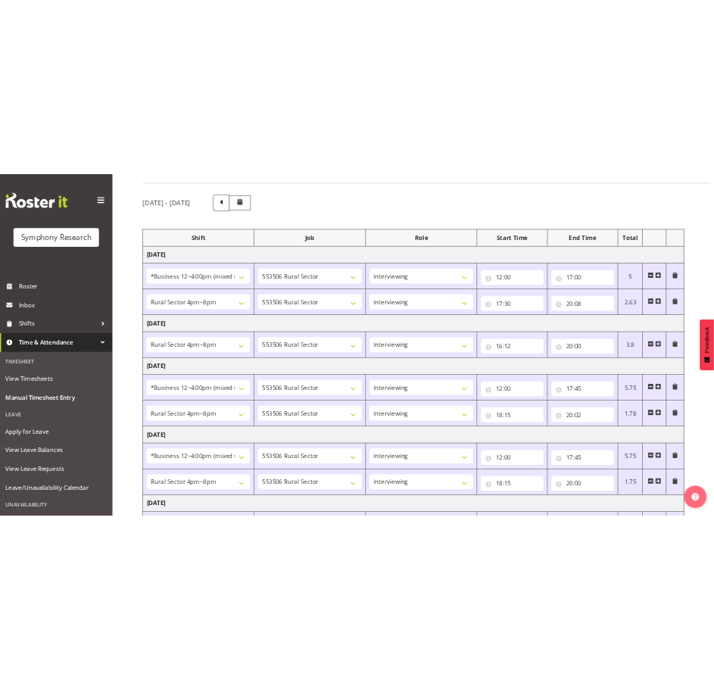
scroll to position [79, 0]
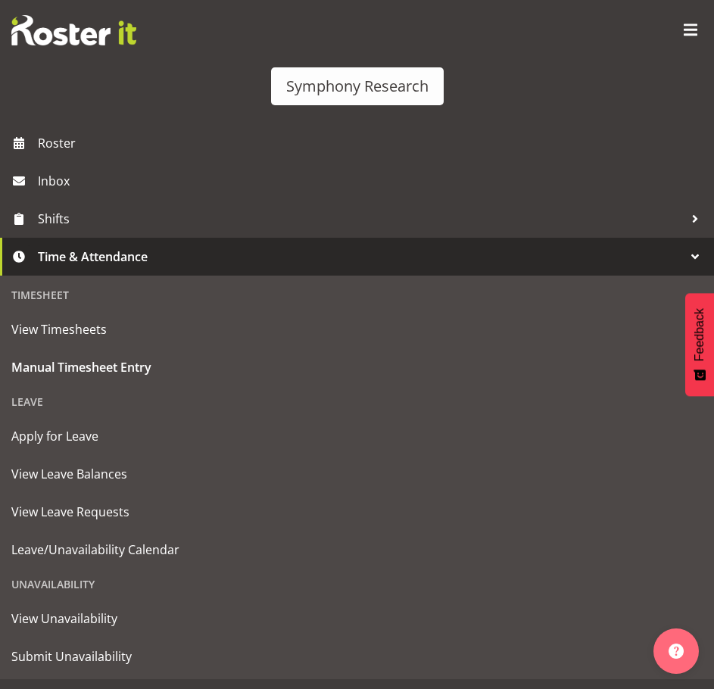
click at [679, 33] on span at bounding box center [691, 30] width 24 height 24
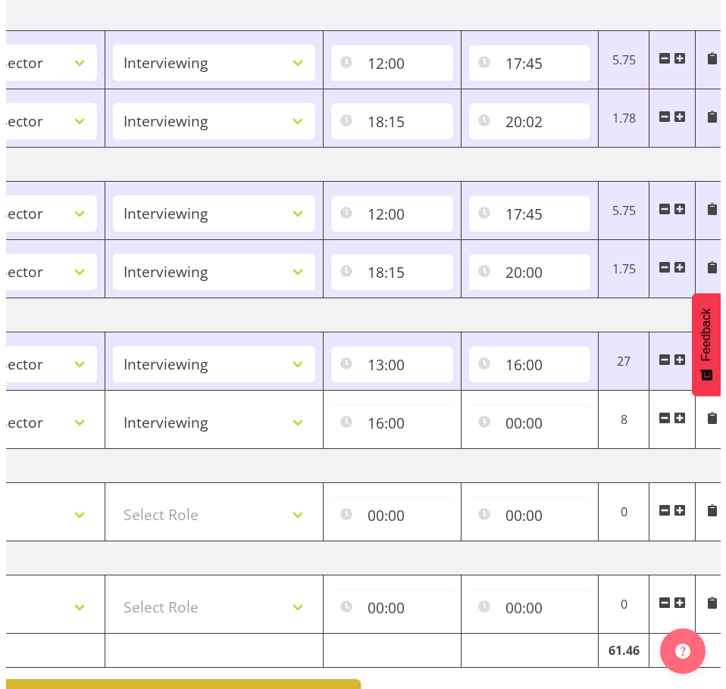
scroll to position [0, 358]
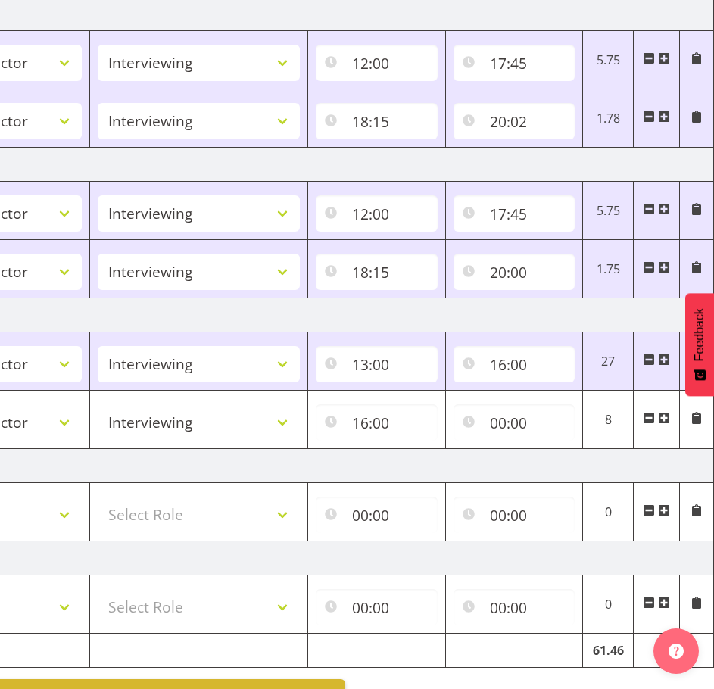
drag, startPoint x: 336, startPoint y: 552, endPoint x: 536, endPoint y: 555, distance: 200.0
click at [498, 423] on input "00:00" at bounding box center [515, 423] width 122 height 36
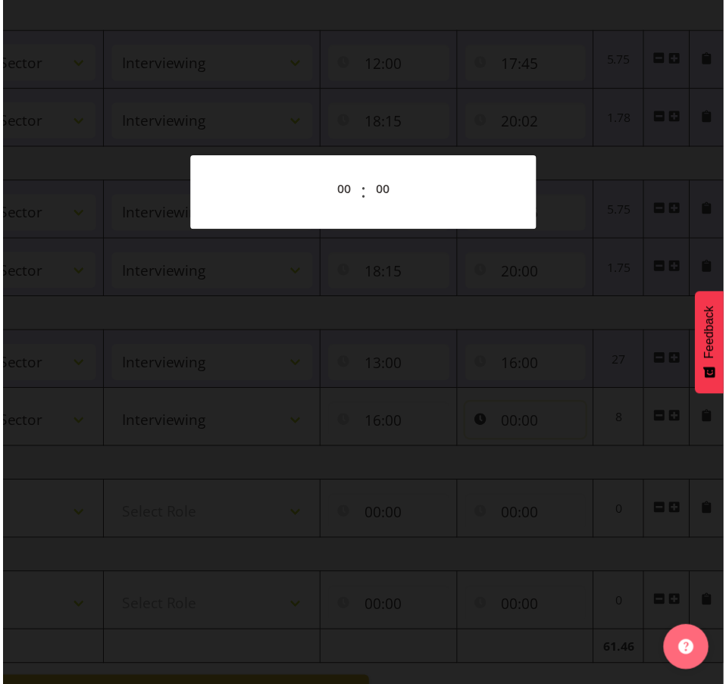
scroll to position [0, 346]
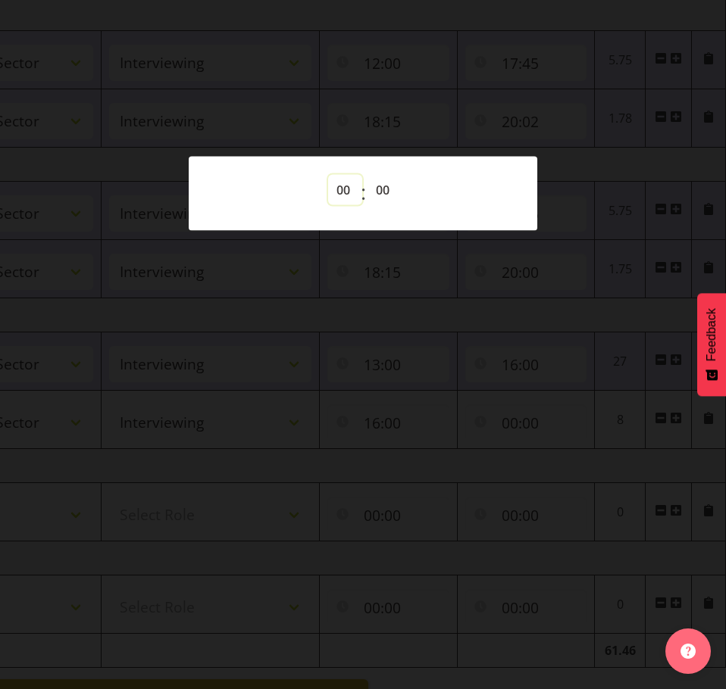
click at [340, 190] on select "00 01 02 03 04 05 06 07 08 09 10 11 12 13 14 15 16 17 18 19 20 21 22 23" at bounding box center [345, 189] width 34 height 30
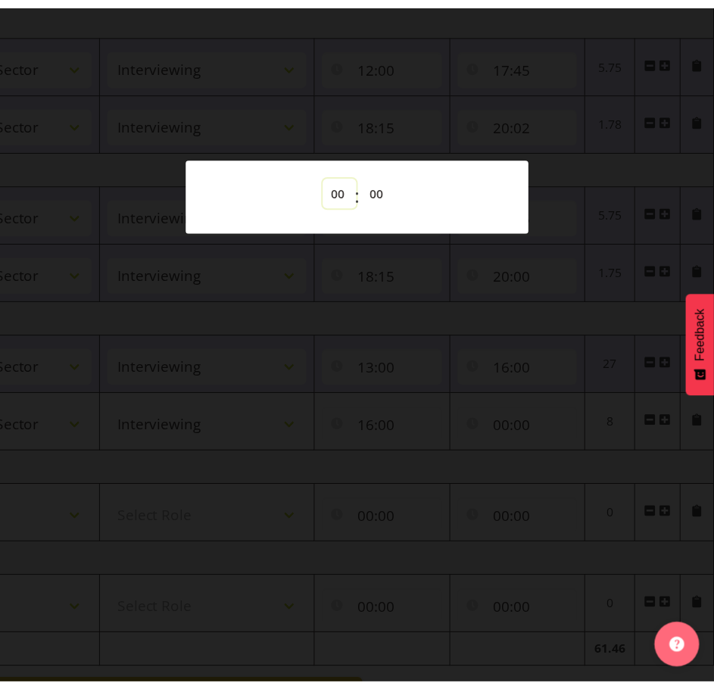
scroll to position [0, 0]
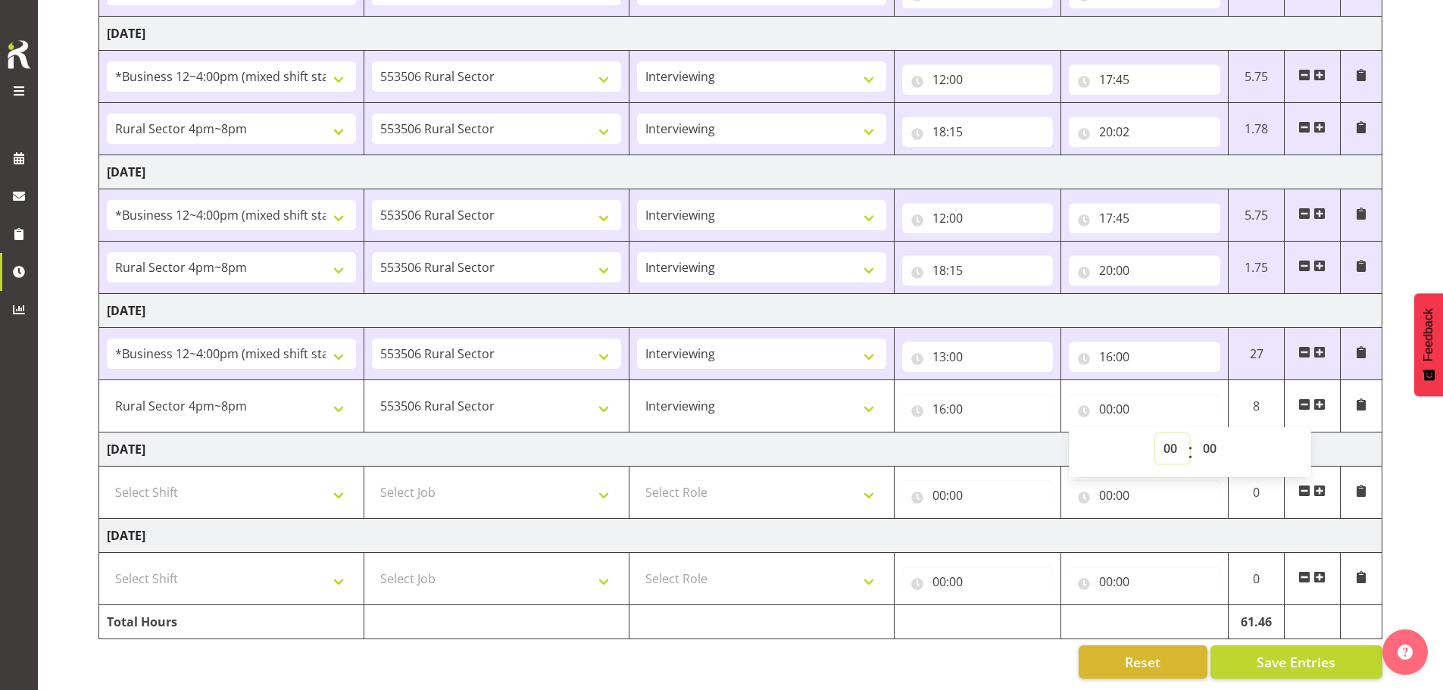
click at [1173, 442] on select "00 01 02 03 04 05 06 07 08 09 10 11 12 13 14 15 16 17 18 19 20 21 22 23" at bounding box center [1172, 448] width 34 height 30
select select "20"
click at [1155, 433] on select "00 01 02 03 04 05 06 07 08 09 10 11 12 13 14 15 16 17 18 19 20 21 22 23" at bounding box center [1172, 448] width 34 height 30
type input "20:00"
click at [997, 436] on td "[DATE]" at bounding box center [740, 450] width 1283 height 34
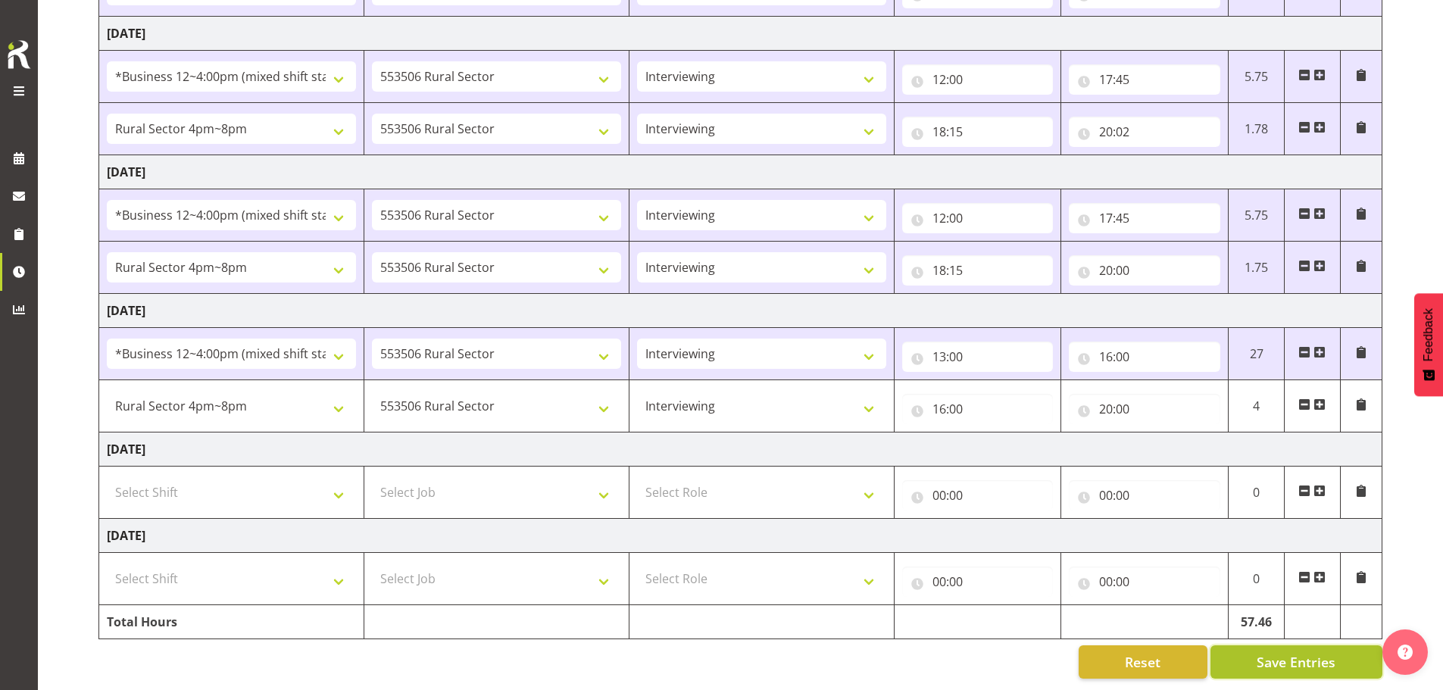
click at [1286, 652] on span "Save Entries" at bounding box center [1296, 662] width 79 height 20
